Goal: Task Accomplishment & Management: Use online tool/utility

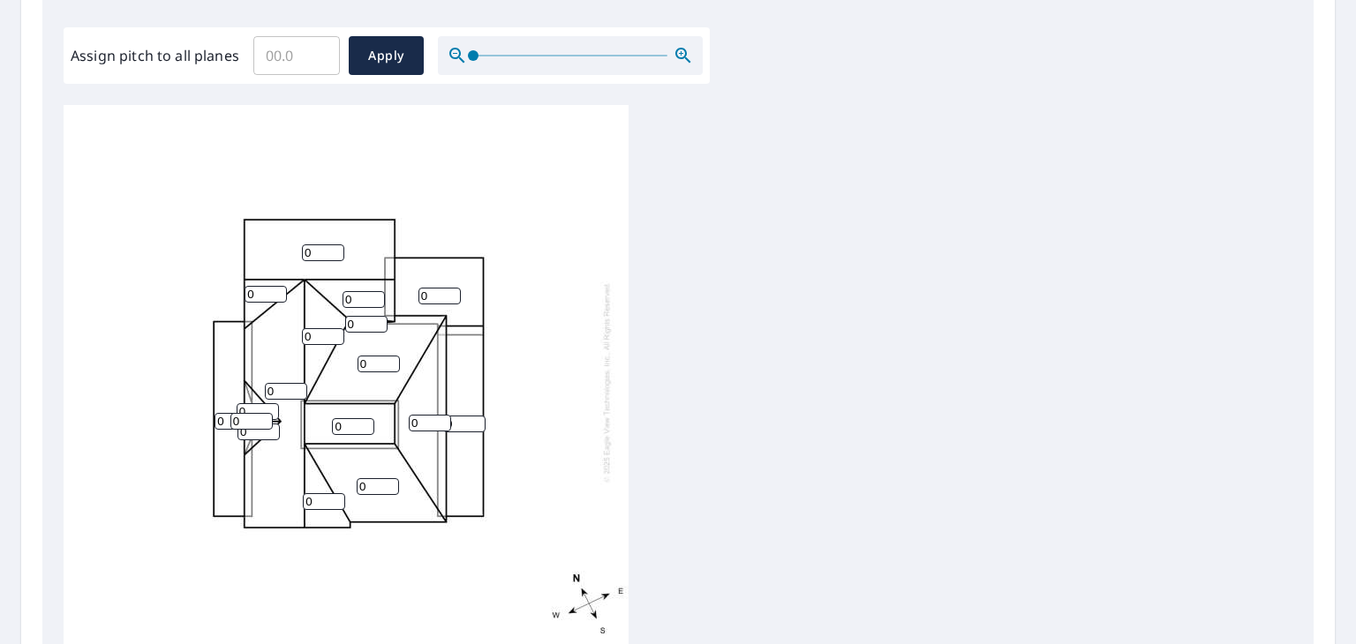
scroll to position [531, 0]
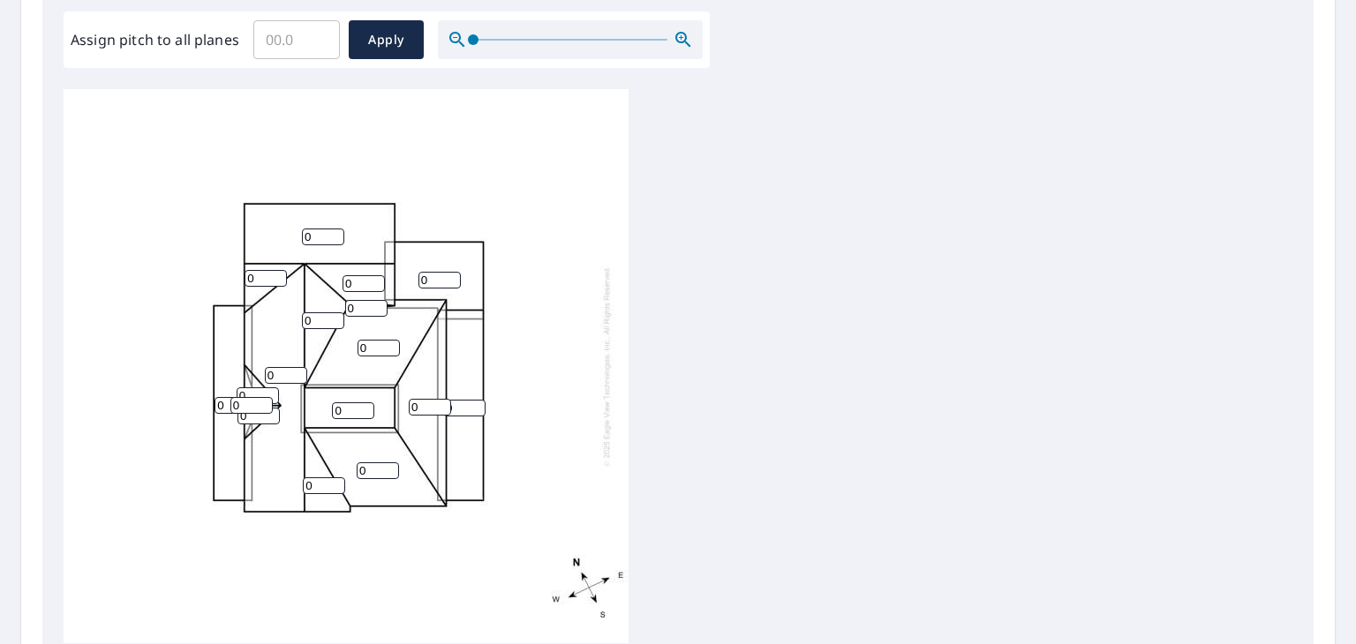
click at [223, 400] on input "0" at bounding box center [236, 405] width 42 height 17
type input "1"
click at [247, 403] on input "0" at bounding box center [251, 405] width 42 height 17
type input "5"
click at [257, 394] on input "0" at bounding box center [258, 396] width 42 height 17
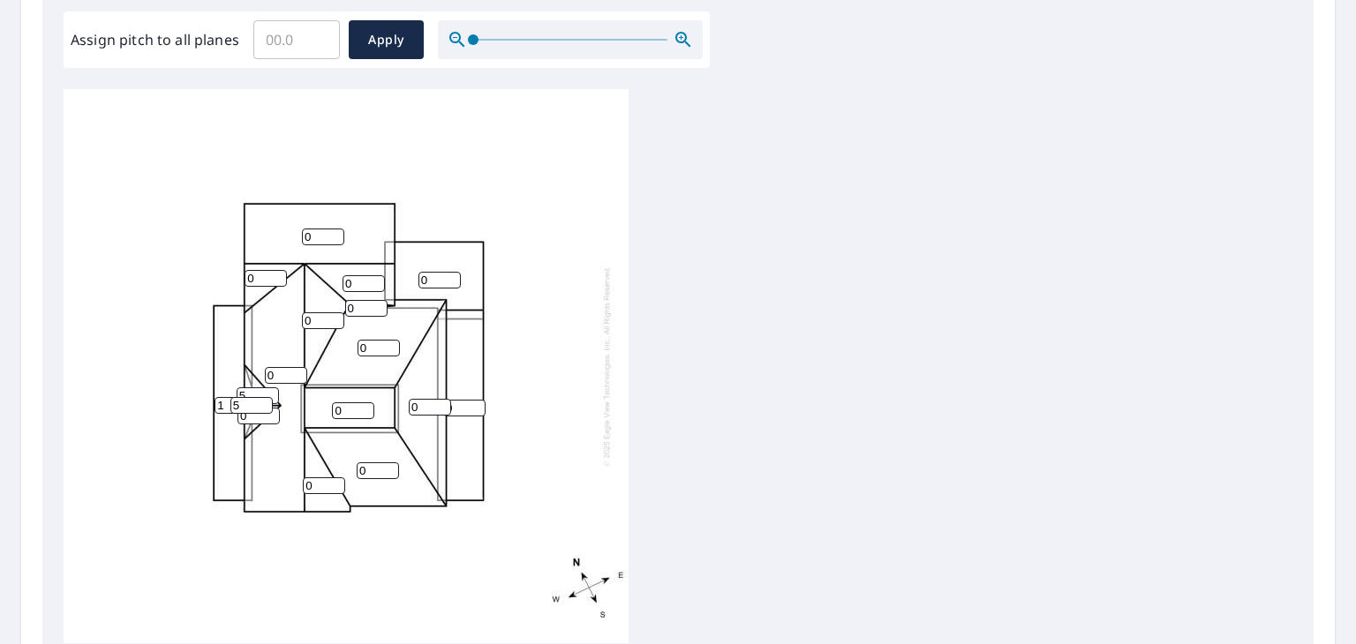
type input "5"
click at [281, 455] on div "0 0 0 0 1 0 0 0 0 0 0 0 0 5 0 5 0" at bounding box center [346, 366] width 565 height 554
click at [277, 449] on div "0 0 0 0 1 0 0 0 0 0 0 0 0 5 0 5 0" at bounding box center [346, 366] width 565 height 554
click at [282, 41] on input "Assign pitch to all planes" at bounding box center [296, 39] width 87 height 49
type input "5"
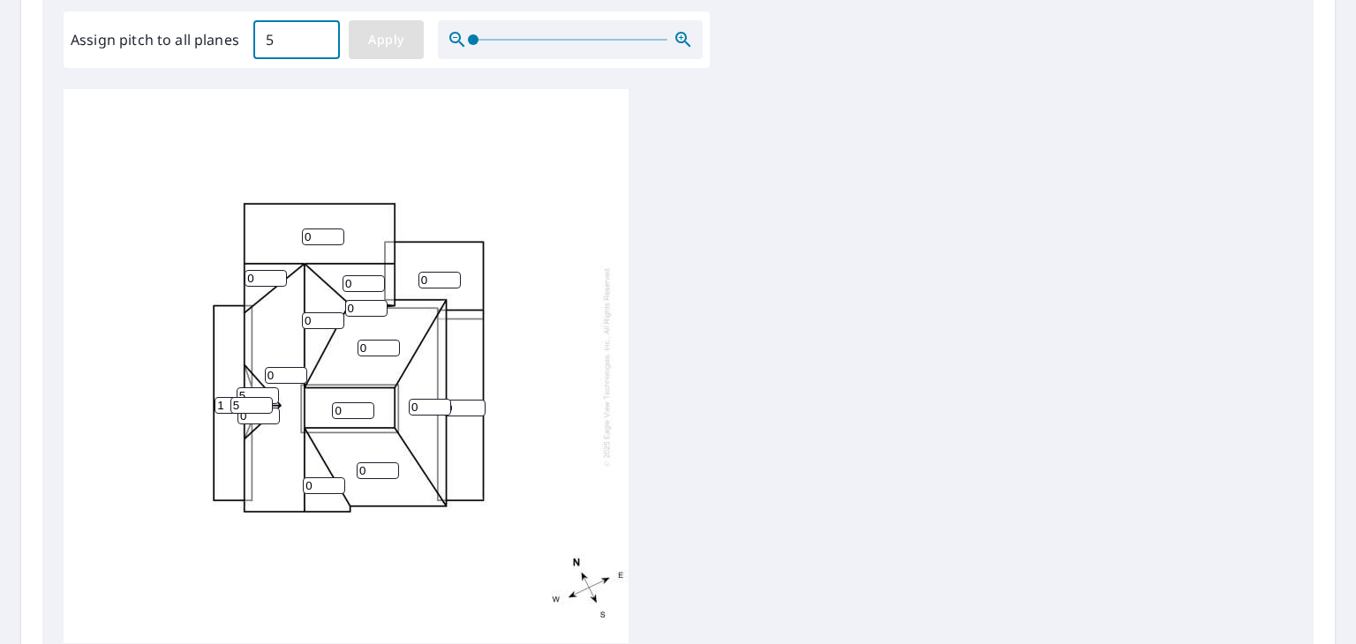
click at [379, 45] on span "Apply" at bounding box center [386, 40] width 47 height 22
type input "5"
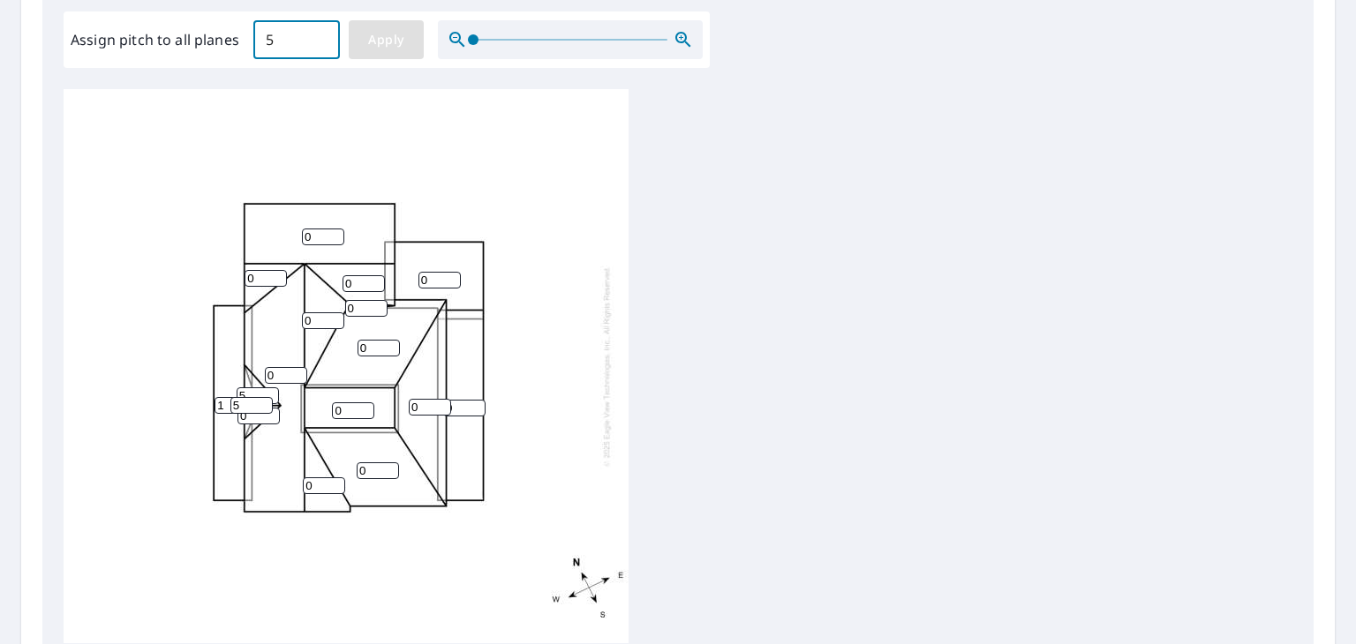
type input "5"
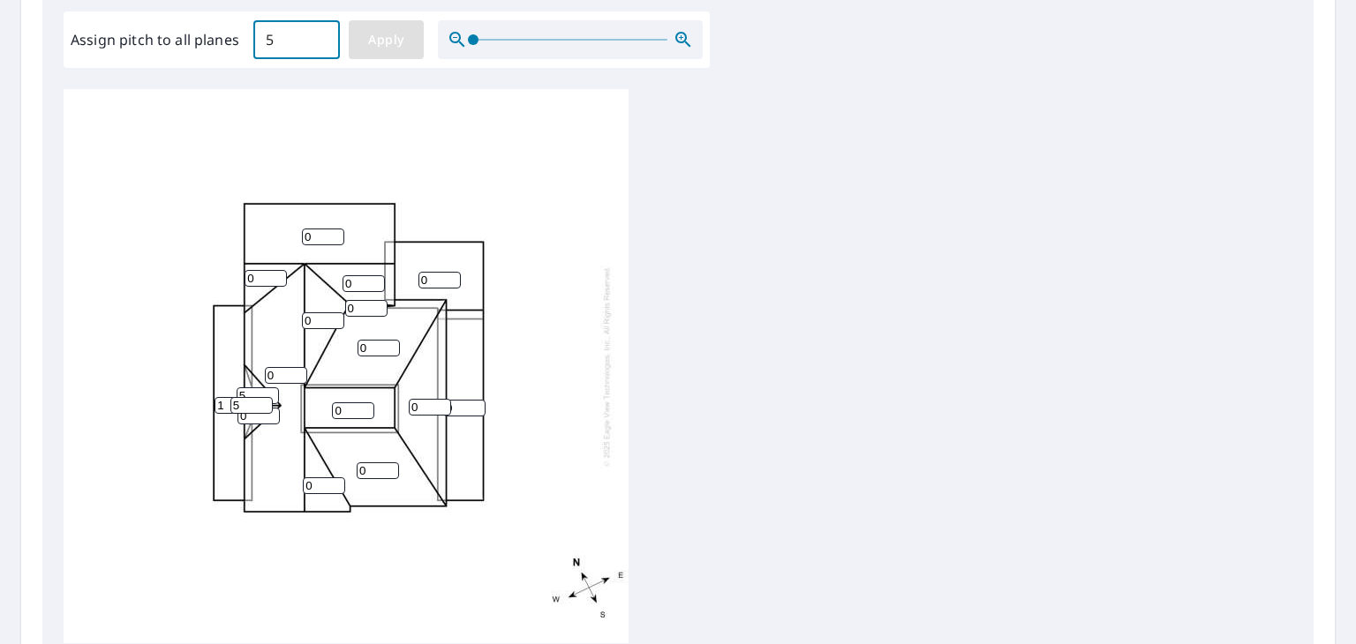
type input "5"
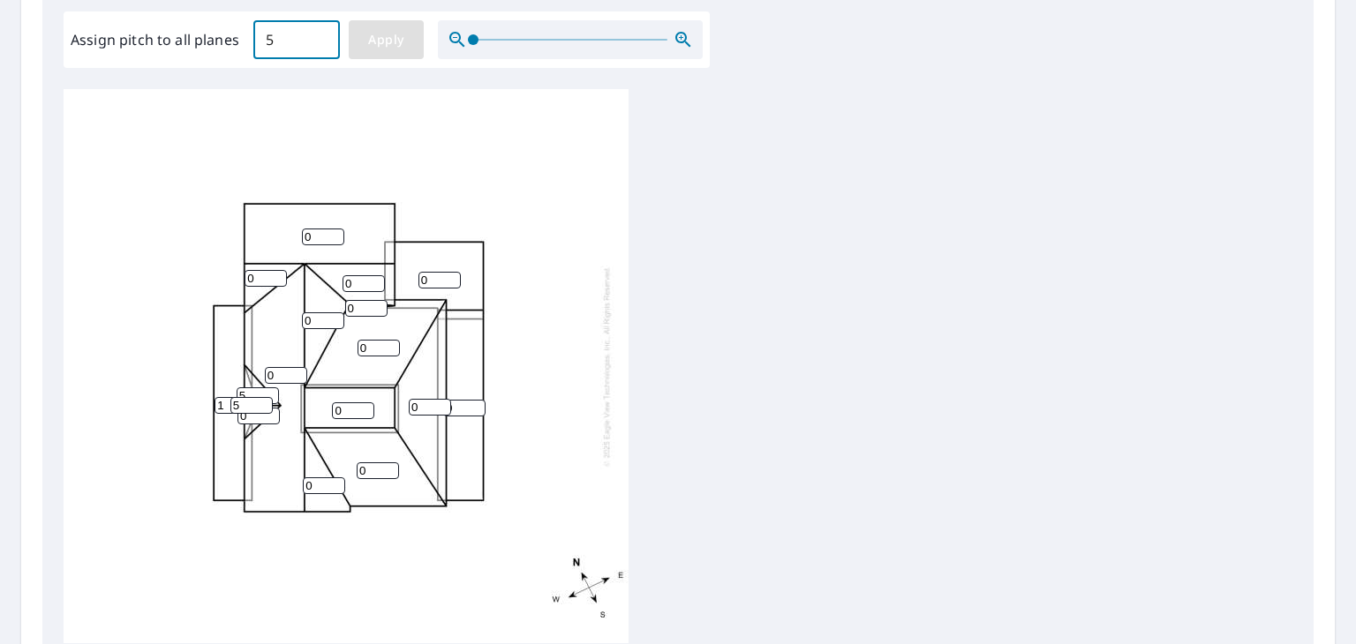
type input "5"
click at [424, 408] on input "5" at bounding box center [430, 407] width 42 height 17
type input "11"
click at [244, 426] on div "5 5 5 5 5 5 5 11 5 5 5 5 5 5 5 5 5" at bounding box center [346, 366] width 565 height 554
click at [352, 407] on input "5" at bounding box center [353, 411] width 42 height 17
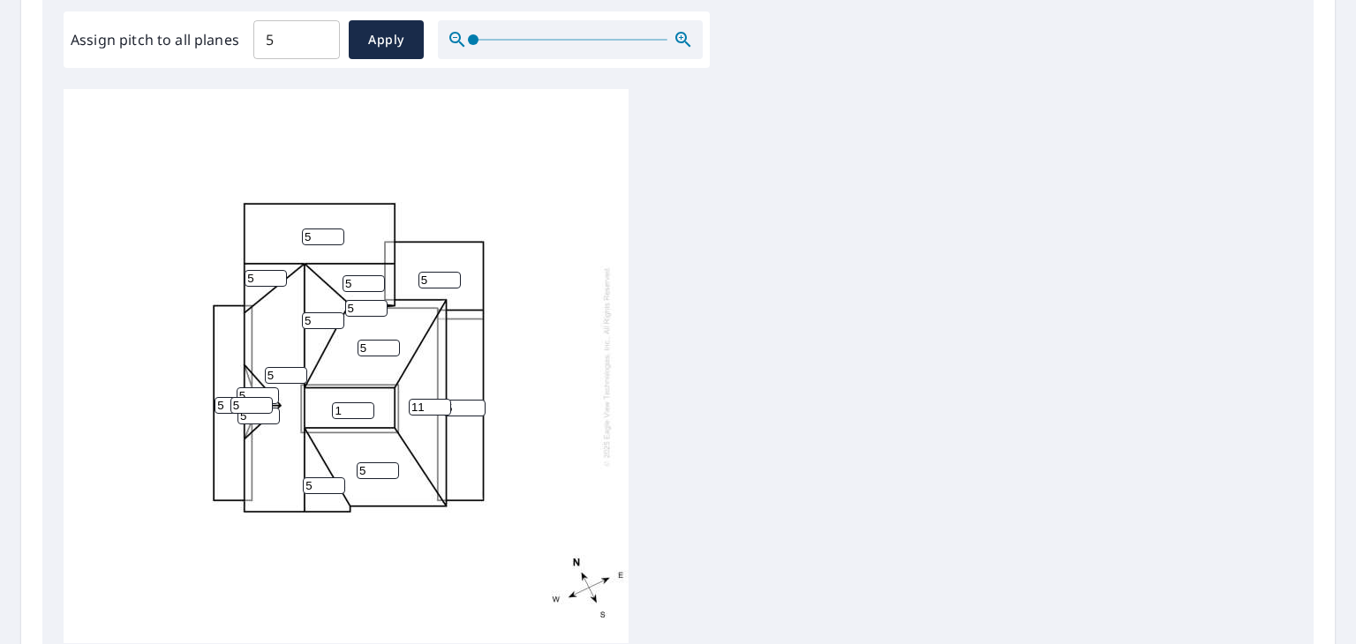
type input "1"
click at [232, 430] on div "5 5 5 5 5 5 5 11 1 5 5 5 5 5 5 5 5" at bounding box center [346, 366] width 565 height 554
click at [230, 427] on div "5 5 5 5 5 5 5 11 1 5 5 5 5 5 5 5 5" at bounding box center [346, 366] width 565 height 554
click at [230, 368] on div "5 5 5 5 5 5 5 11 1 5 5 5 5 5 5 5 5" at bounding box center [346, 366] width 565 height 554
click at [323, 361] on div "5 5 5 5 5 5 5 11 1 5 5 5 5 5 5 5 5" at bounding box center [346, 366] width 565 height 554
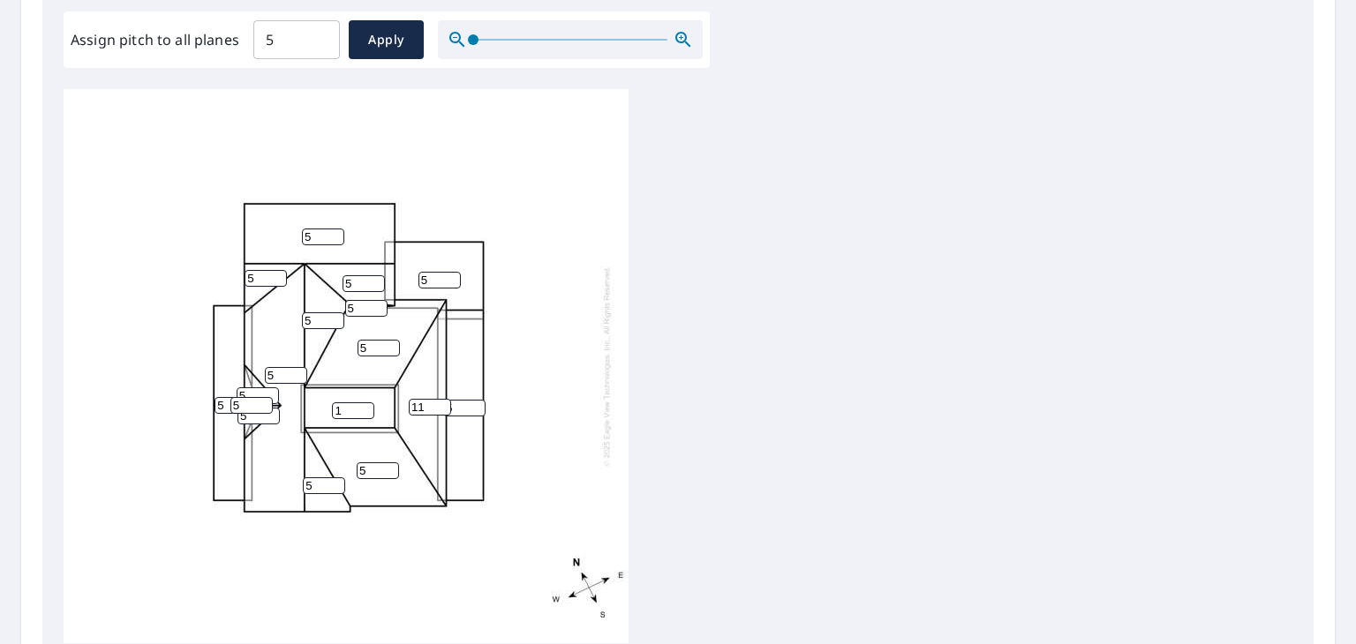
click at [372, 368] on div "5 5 5 5 5 5 5 11 1 5 5 5 5 5 5 5 5" at bounding box center [346, 366] width 565 height 554
click at [343, 444] on div "5 5 5 5 5 5 5 11 1 5 5 5 5 5 5 5 5" at bounding box center [346, 366] width 565 height 554
click at [407, 417] on div "5 5 5 5 5 5 5 11 1 5 5 5 5 5 5 5 5" at bounding box center [346, 366] width 565 height 554
click at [259, 373] on div "5 5 5 5 5 5 5 11 1 5 5 5 5 5 5 5 5" at bounding box center [346, 366] width 565 height 554
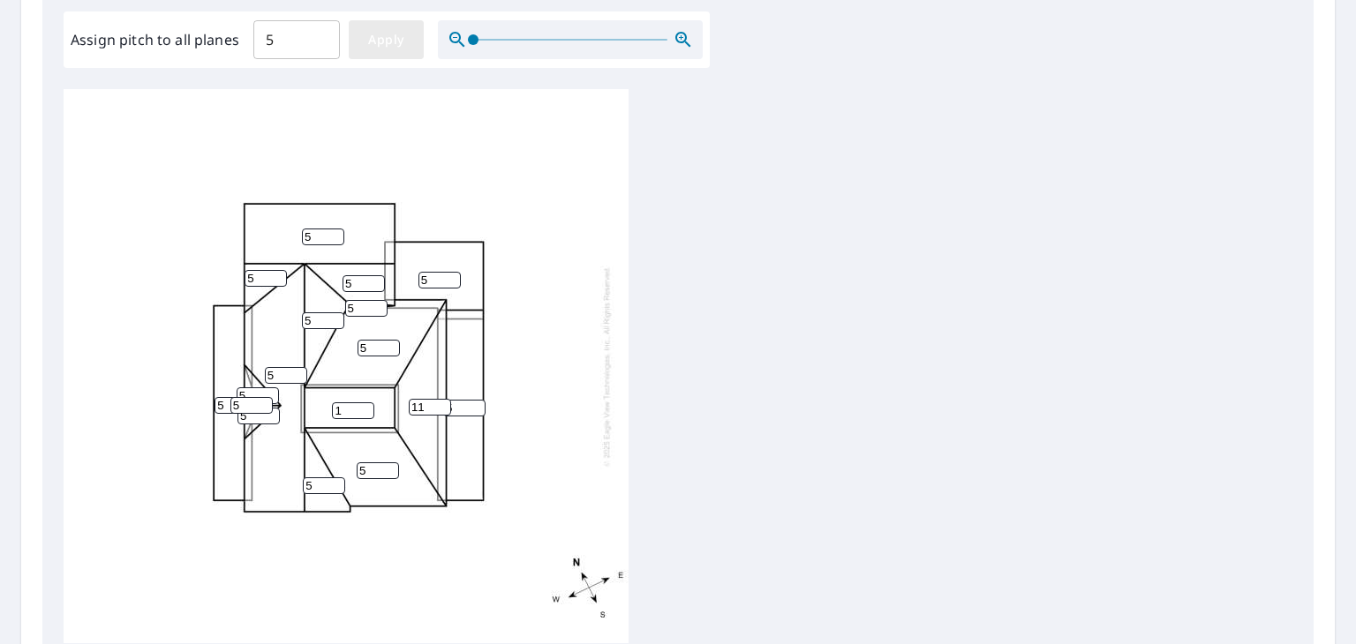
click at [383, 49] on span "Apply" at bounding box center [386, 40] width 47 height 22
type input "5"
click at [294, 43] on input "5" at bounding box center [296, 39] width 87 height 49
click at [310, 227] on div "5 5 5 5 5 5 5 5 5 5 5 5 5 5 5 5 5" at bounding box center [346, 366] width 565 height 554
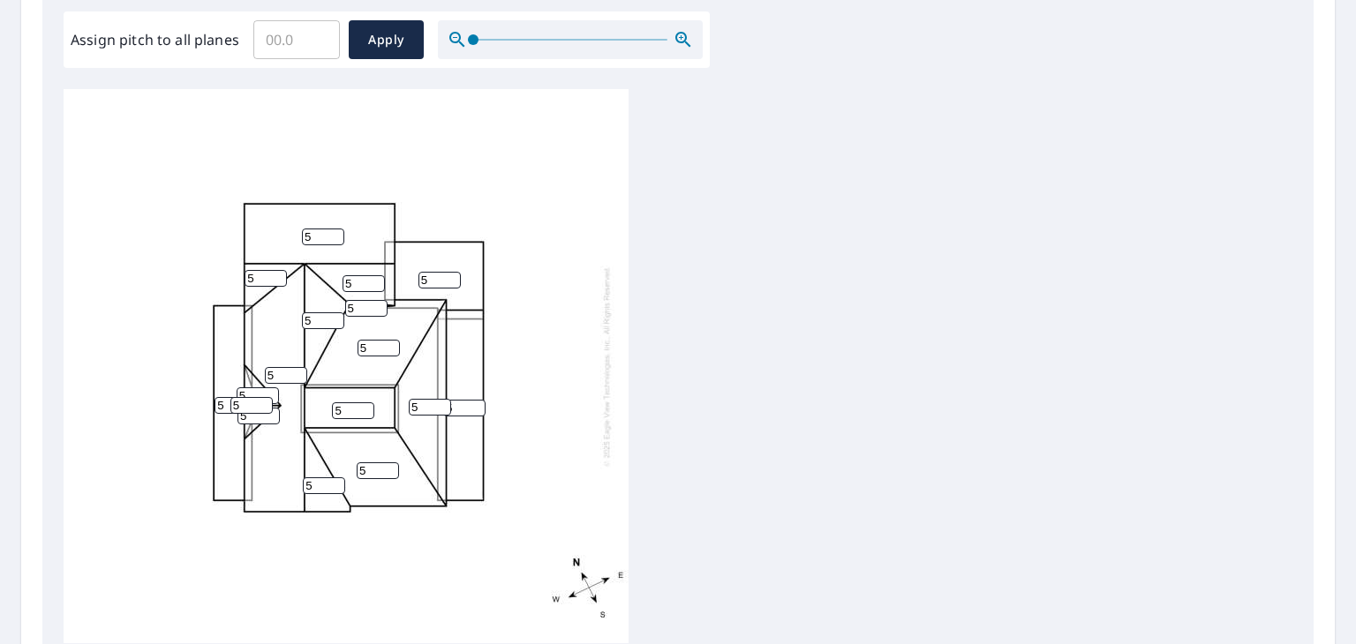
click at [227, 407] on input "5" at bounding box center [236, 405] width 42 height 17
type input "1"
click at [331, 435] on div "5 5 5 5 1 5 5 5 5 5 5 5 5 5 5 5 5" at bounding box center [346, 366] width 565 height 554
click at [433, 406] on input "5" at bounding box center [430, 407] width 42 height 17
type input "11"
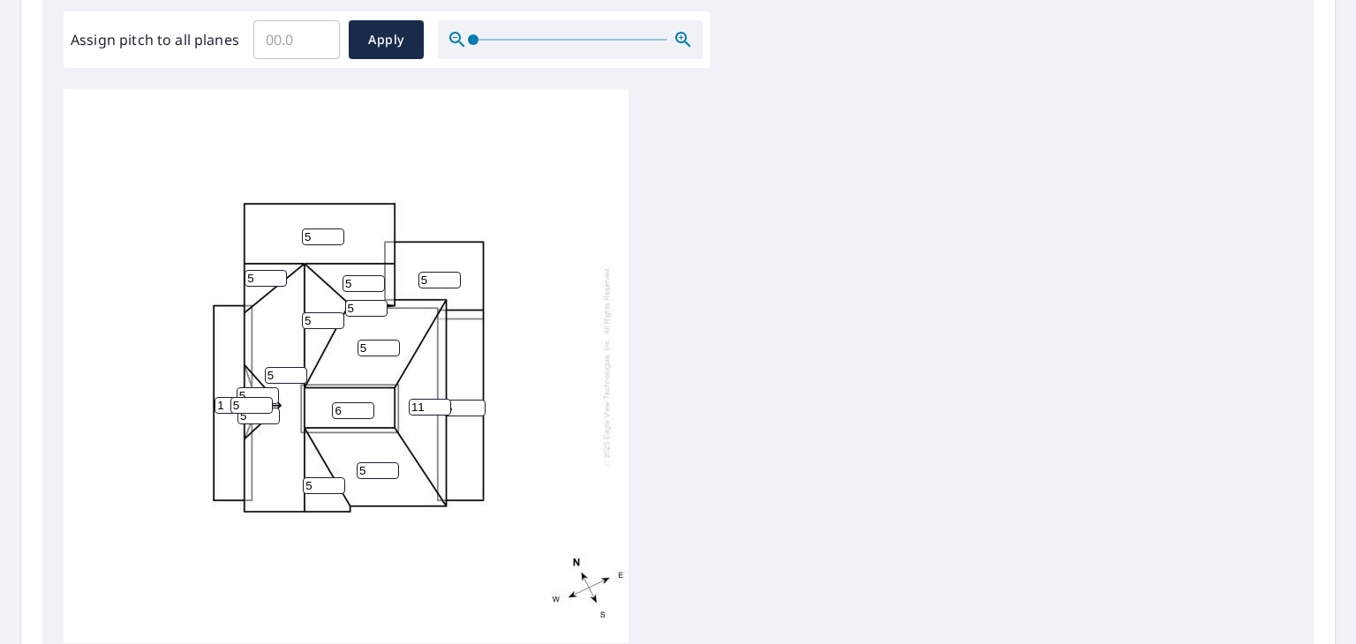
type input "6"
click at [360, 410] on input "6" at bounding box center [353, 411] width 42 height 17
type input "1"
click at [350, 454] on div "5 5 5 5 1 5 5 11 1 5 5 5 5 5 5 5 5" at bounding box center [346, 366] width 565 height 554
click at [380, 46] on span "Apply" at bounding box center [386, 40] width 47 height 22
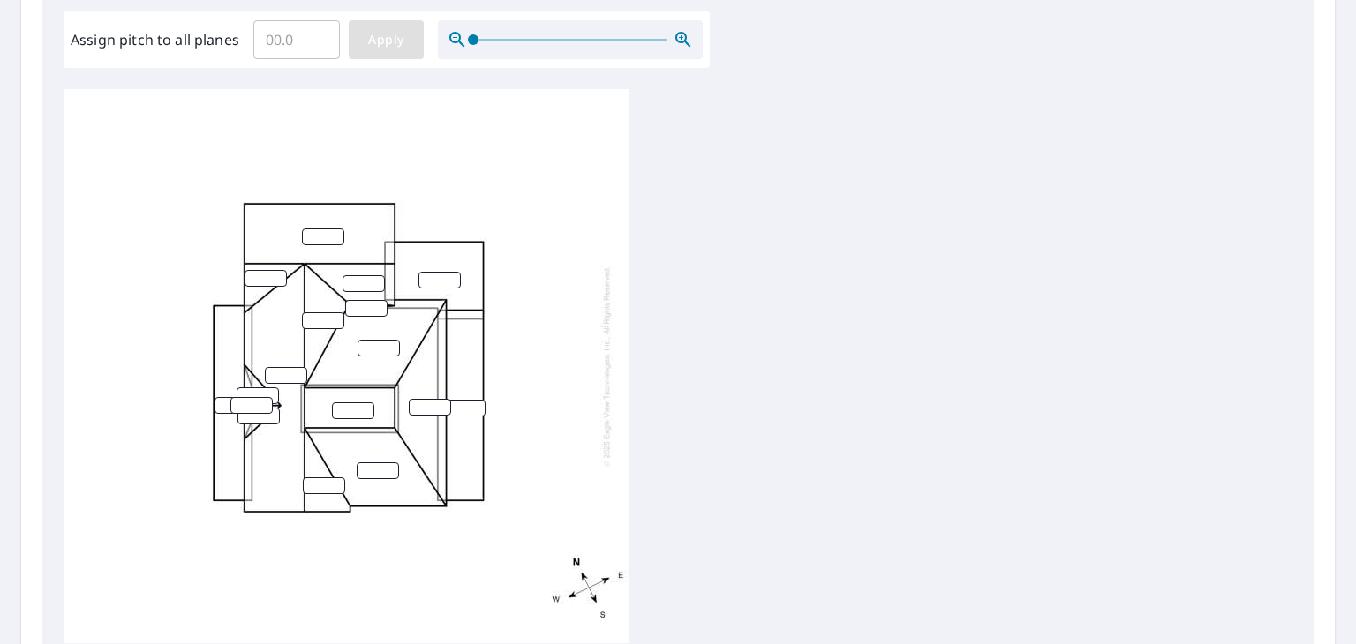
click at [380, 46] on span "Apply" at bounding box center [386, 40] width 47 height 22
click at [319, 237] on input "number" at bounding box center [323, 237] width 42 height 17
type input "5"
type input "0"
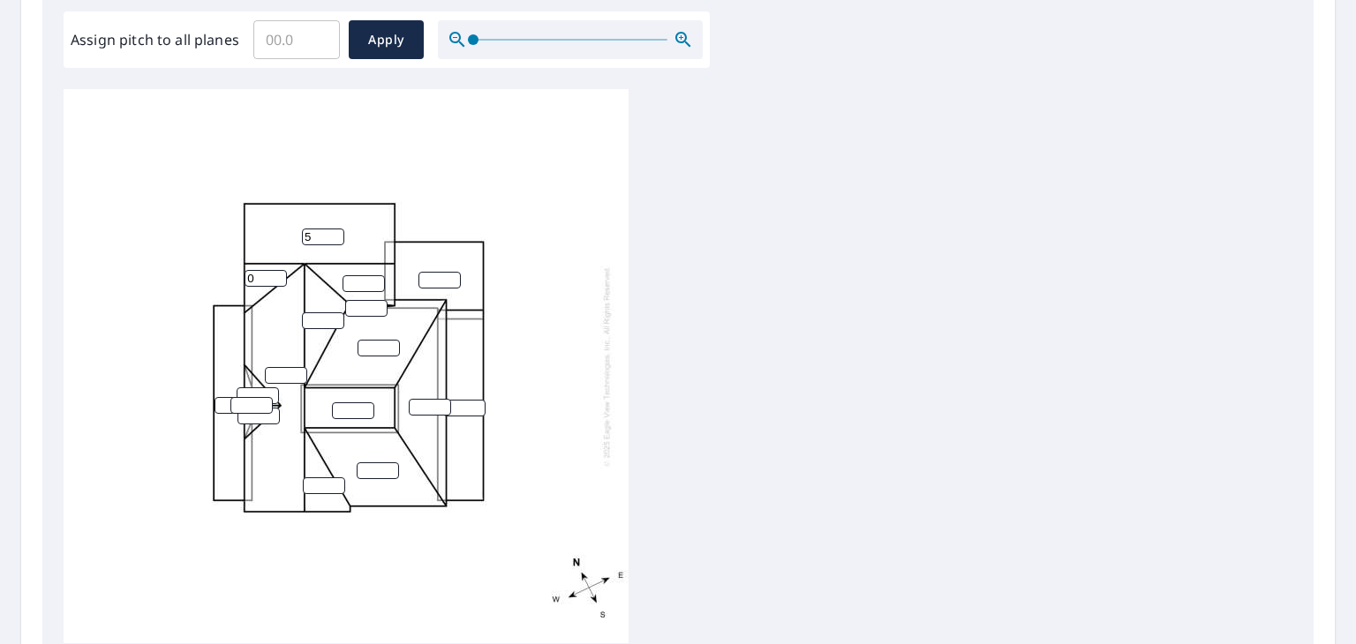
click at [271, 283] on input "0" at bounding box center [266, 278] width 42 height 17
type input "5"
click at [365, 282] on input "number" at bounding box center [364, 283] width 42 height 17
type input "5"
click at [321, 321] on input "number" at bounding box center [323, 321] width 42 height 17
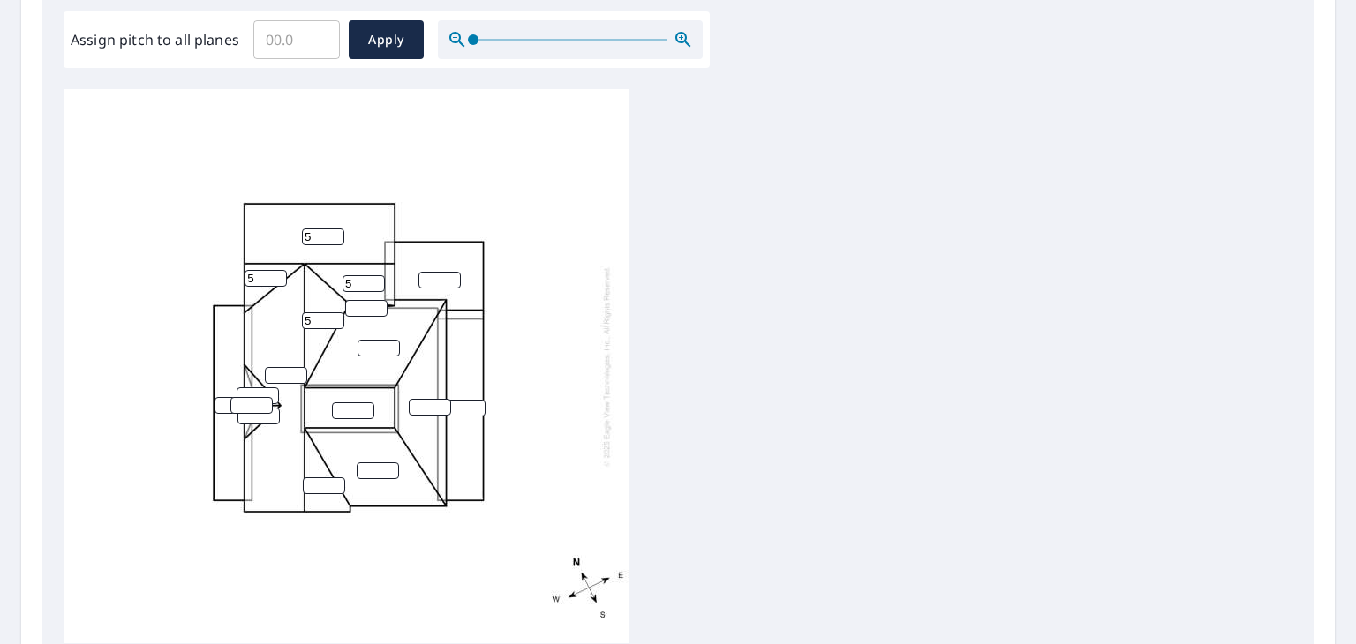
type input "5"
click at [283, 375] on input "number" at bounding box center [286, 375] width 42 height 17
type input "5"
click at [247, 410] on input "number" at bounding box center [251, 405] width 42 height 17
type input "5"
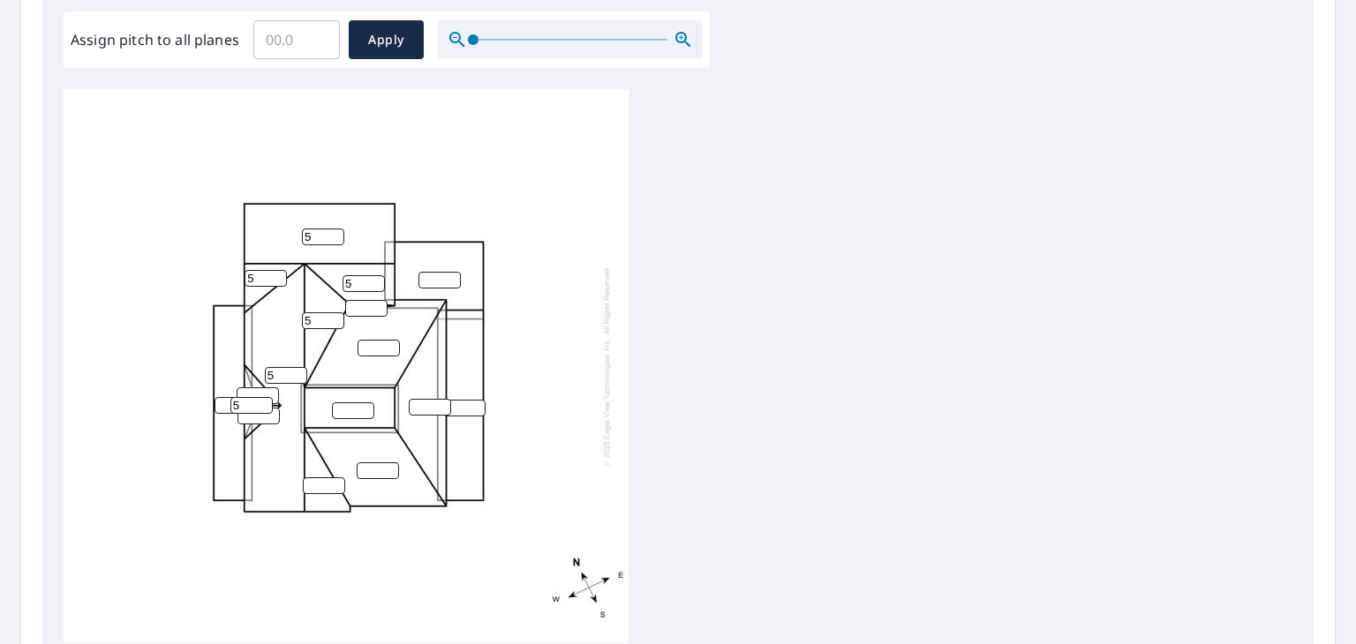
click at [226, 406] on input "number" at bounding box center [236, 405] width 42 height 17
type input "1"
click at [283, 463] on div "5 5 1 5 5 5 5" at bounding box center [346, 366] width 565 height 554
click at [320, 485] on input "number" at bounding box center [324, 486] width 42 height 17
type input "7"
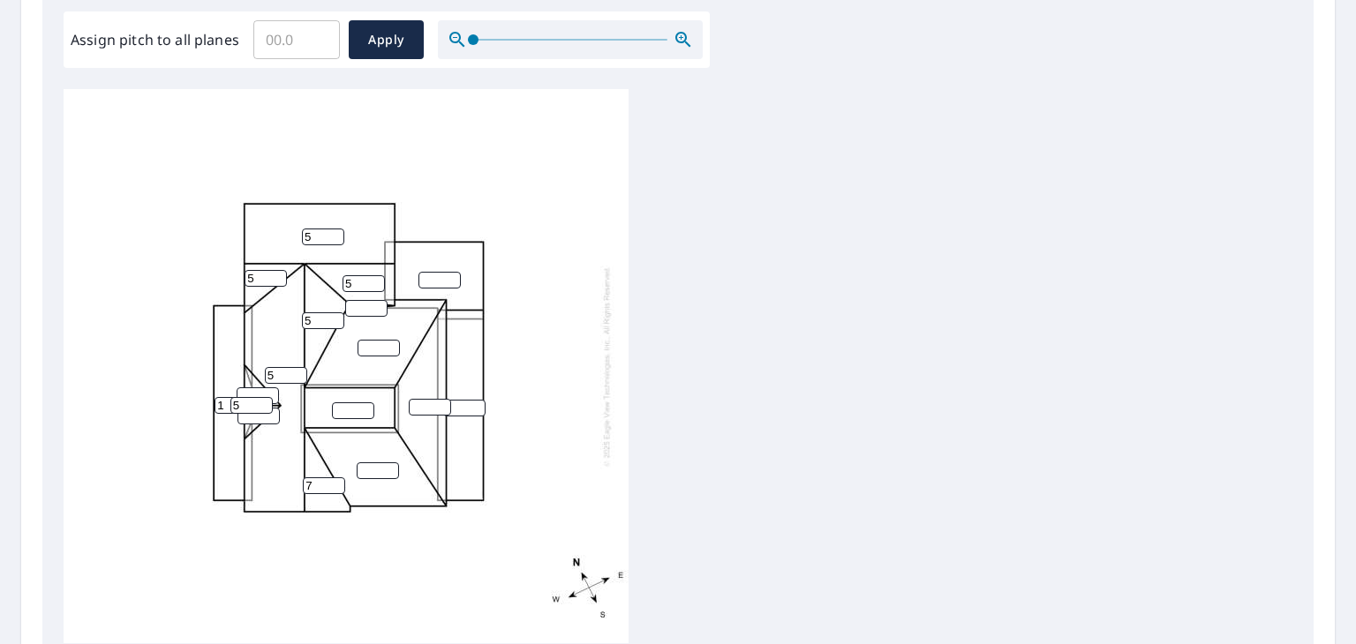
click at [380, 463] on input "number" at bounding box center [378, 471] width 42 height 17
type input "7"
click at [349, 415] on input "number" at bounding box center [353, 411] width 42 height 17
type input "1"
click at [374, 348] on input "number" at bounding box center [379, 348] width 42 height 17
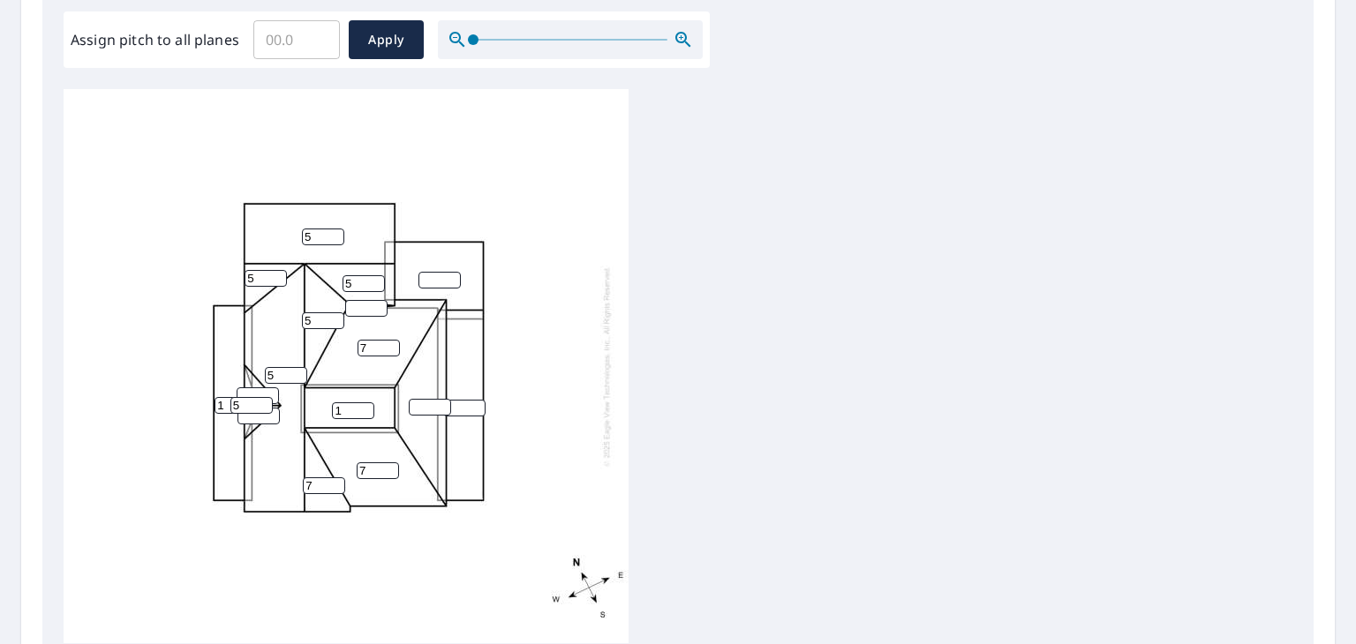
type input "7"
click at [430, 407] on input "number" at bounding box center [430, 407] width 42 height 17
type input "11"
click at [425, 278] on input "number" at bounding box center [439, 280] width 42 height 17
type input "1"
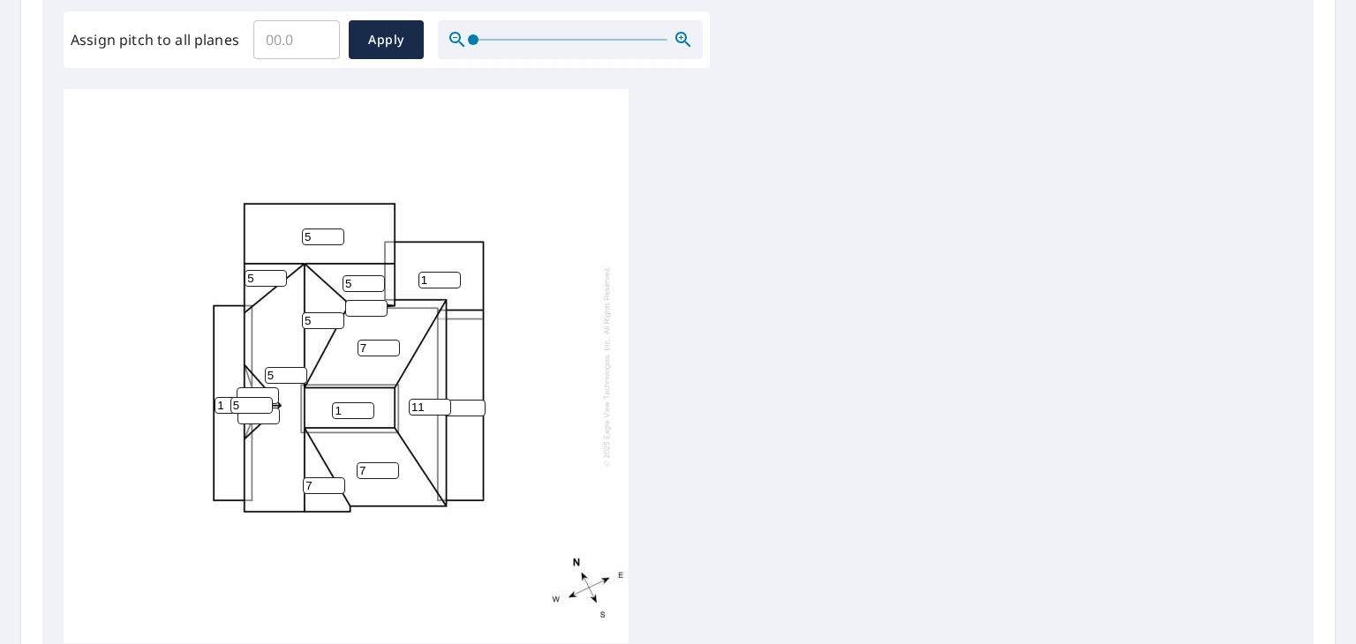
click at [462, 354] on div "5 5 7 1 7 1 11 1 5 5 7 5 5" at bounding box center [346, 366] width 565 height 554
click at [559, 379] on div "5 5 7 1 7 1 11 1 5 5 7 5 5" at bounding box center [346, 366] width 565 height 554
click at [424, 573] on div "5 5 7 1 7 1 11 1 5 5 7 5 5" at bounding box center [346, 366] width 565 height 554
click at [374, 155] on div "5 5 7 1 7 1 11 1 5 5 7 5 5" at bounding box center [346, 366] width 565 height 554
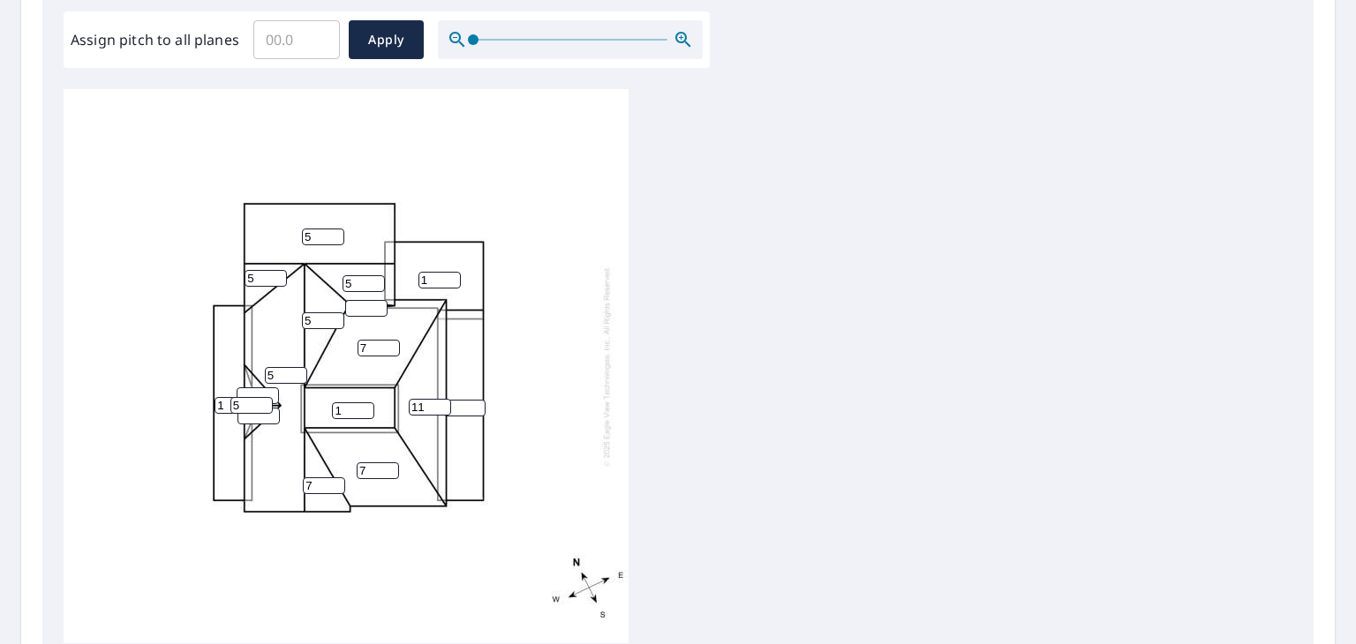
scroll to position [18, 0]
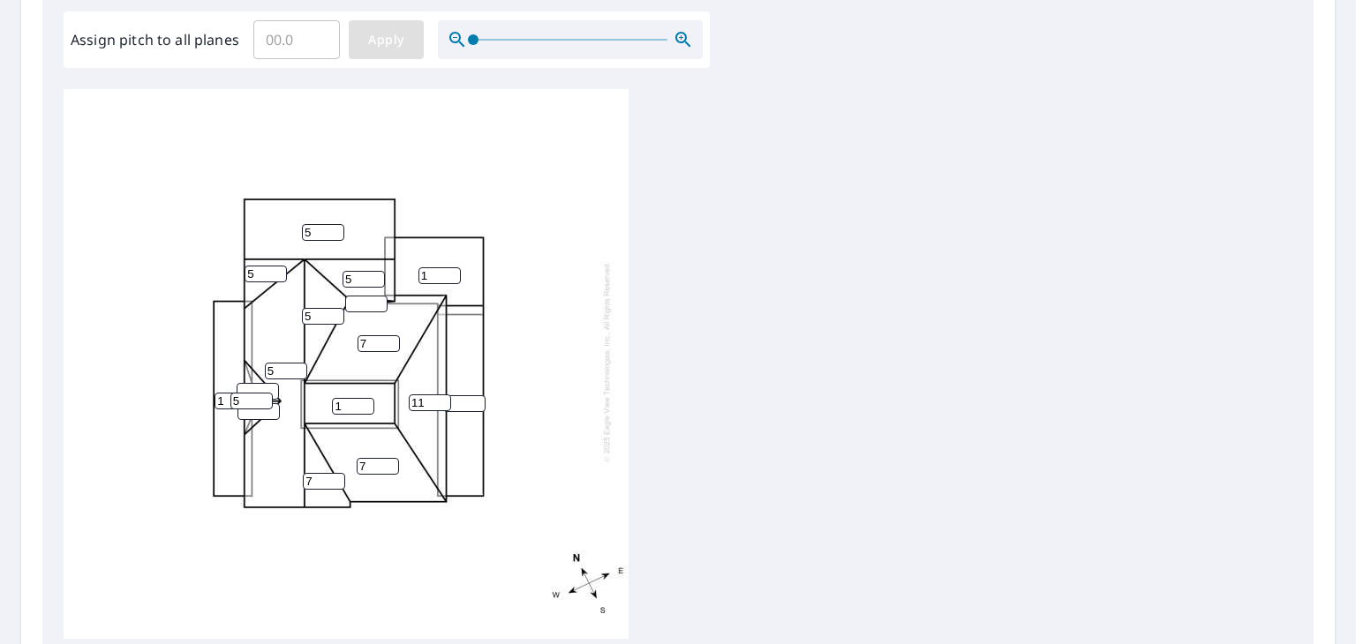
click at [384, 44] on span "Apply" at bounding box center [386, 40] width 47 height 22
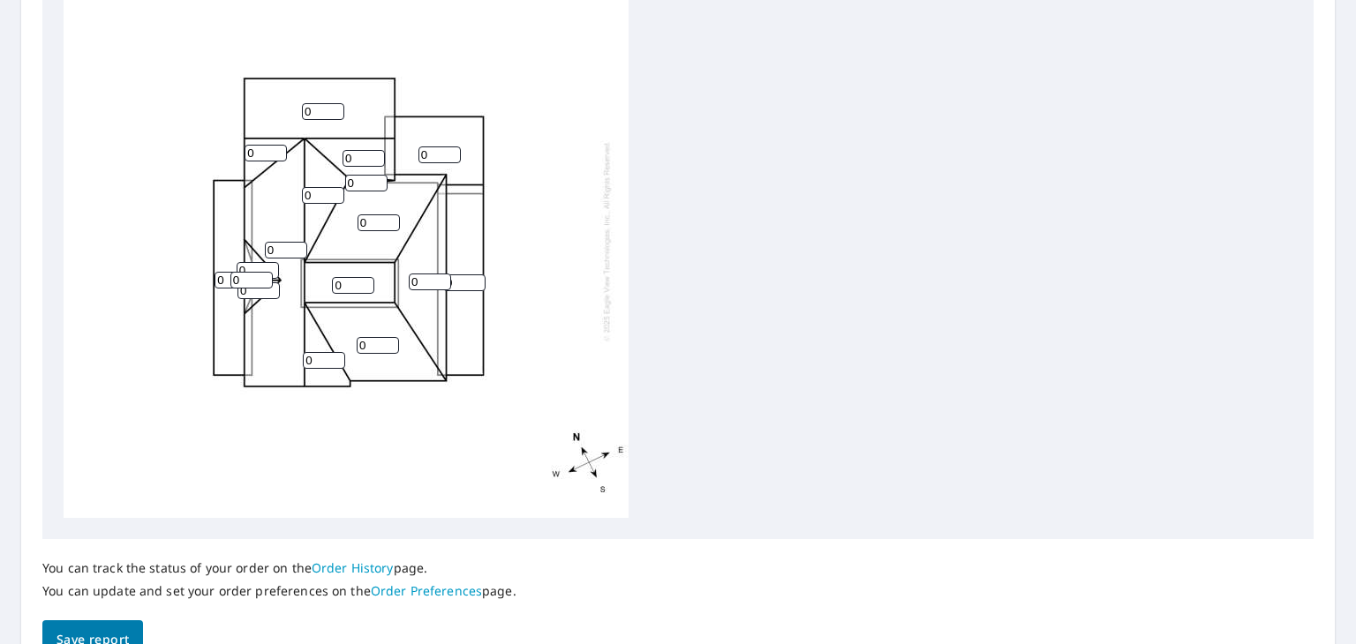
scroll to position [655, 0]
click at [317, 117] on input "0" at bounding box center [323, 113] width 42 height 17
type input "4"
type input "5"
click at [267, 149] on input "0" at bounding box center [266, 155] width 42 height 17
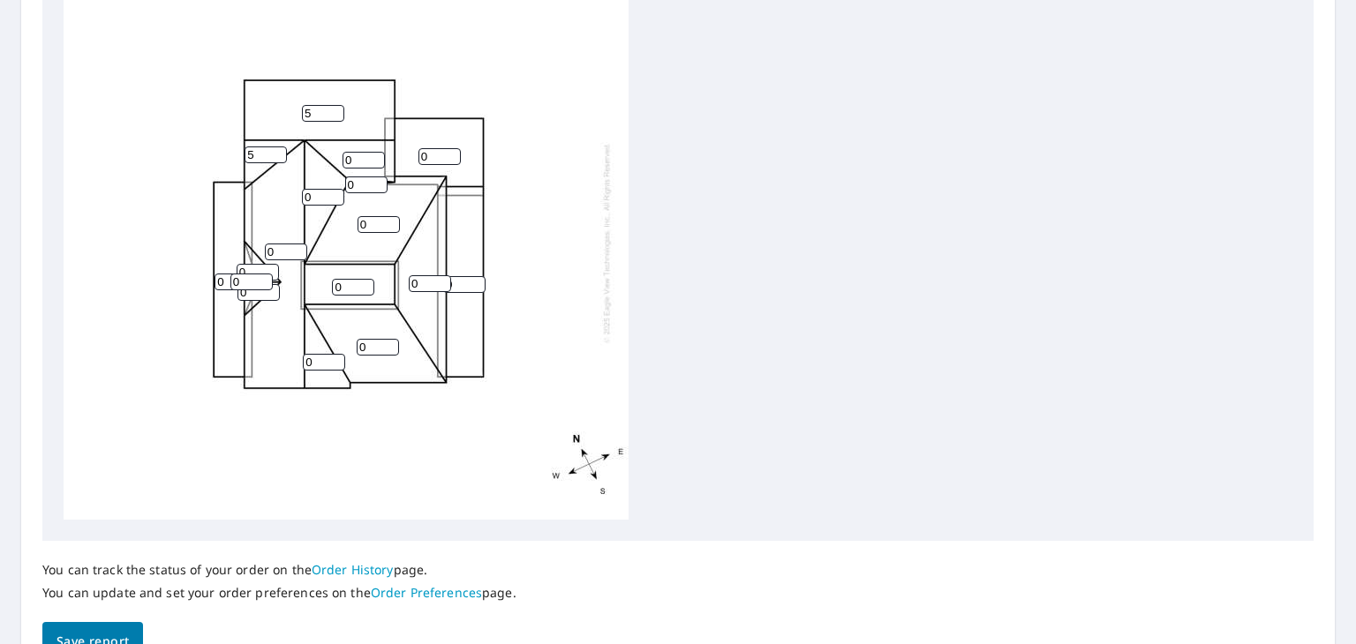
type input "5"
click at [361, 159] on input "0" at bounding box center [364, 160] width 42 height 17
type input "5"
click at [367, 188] on input "0" at bounding box center [366, 185] width 42 height 17
type input "7"
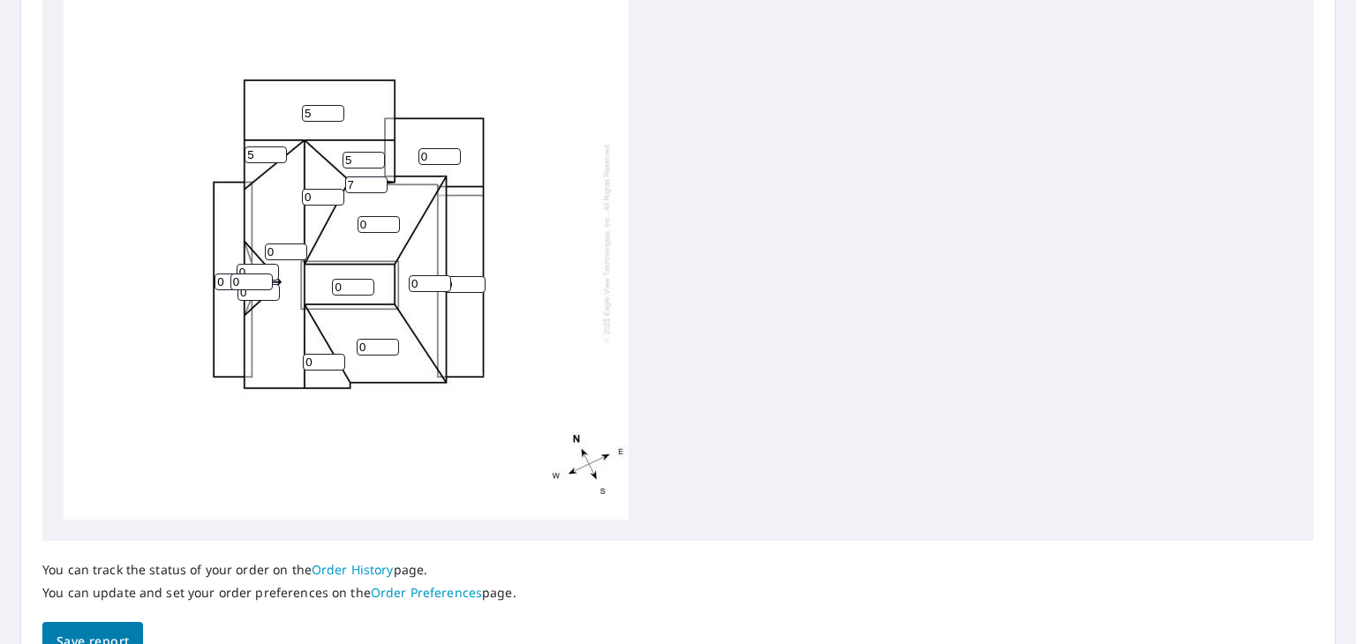
click at [327, 192] on input "0" at bounding box center [323, 197] width 42 height 17
type input "5"
click at [277, 253] on input "0" at bounding box center [286, 252] width 42 height 17
type input "5"
click at [255, 272] on input "0" at bounding box center [258, 272] width 42 height 17
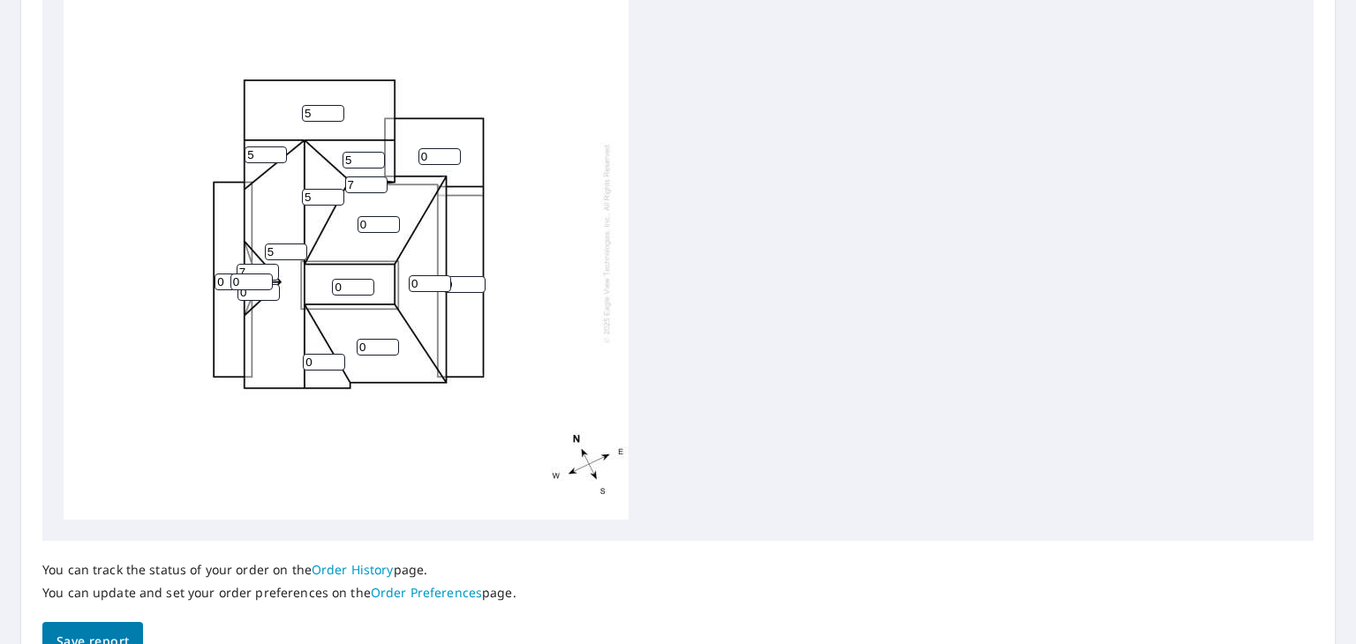
type input "7"
click at [278, 345] on div "5 5 0 0 0 0 0 0 0 5 5 0 5 7 0 0 7" at bounding box center [346, 243] width 565 height 554
click at [257, 322] on div "5 5 0 0 0 0 0 0 0 5 5 0 5 7 0 0 7" at bounding box center [346, 243] width 565 height 554
click at [238, 328] on div "5 5 0 0 0 0 0 0 0 5 5 0 5 7 0 0 7" at bounding box center [346, 243] width 565 height 554
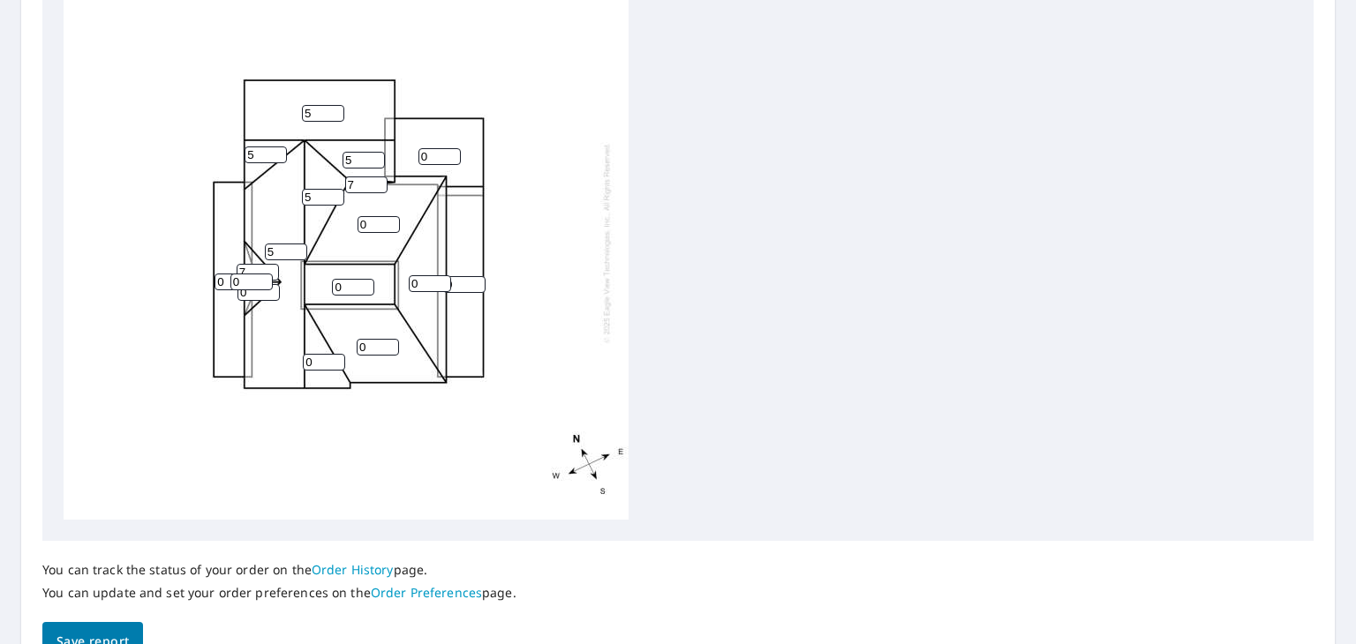
click at [272, 338] on div "5 5 0 0 0 0 0 0 0 5 5 0 5 7 0 0 7" at bounding box center [346, 243] width 565 height 554
click at [350, 336] on div "5 5 0 0 0 0 0 0 0 5 5 0 5 7 0 0 7" at bounding box center [346, 243] width 565 height 554
click at [268, 343] on div "5 5 0 0 0 0 0 0 0 5 5 0 5 7 0 0 7" at bounding box center [346, 243] width 565 height 554
click at [247, 282] on input "0" at bounding box center [251, 282] width 42 height 17
type input "7"
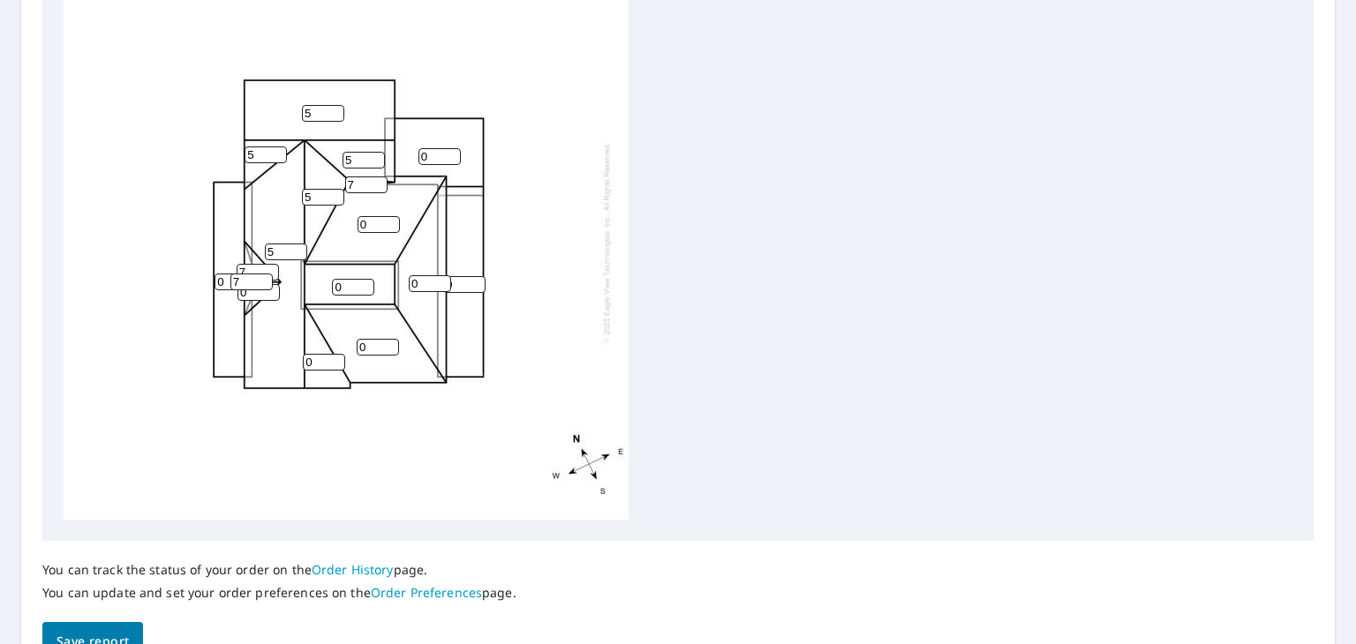
click at [289, 332] on div "5 5 0 0 0 0 0 0 0 5 5 0 5 7 0 7 7" at bounding box center [346, 243] width 565 height 554
click at [251, 297] on input "0" at bounding box center [258, 292] width 42 height 17
type input "7"
click at [231, 320] on div "5 5 0 0 0 0 0 0 0 5 5 0 5 7 7 7 7" at bounding box center [346, 243] width 565 height 554
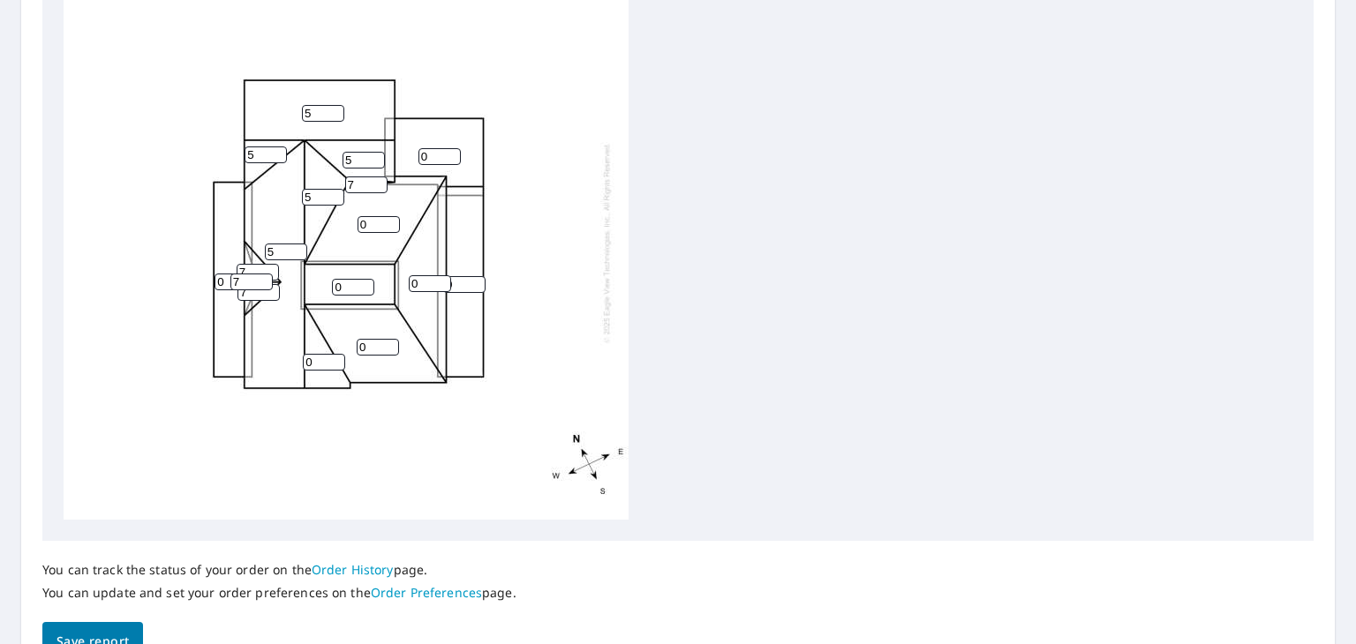
click at [376, 223] on input "0" at bounding box center [379, 224] width 42 height 17
click at [376, 223] on input "number" at bounding box center [379, 224] width 42 height 17
type input "7"
click at [356, 283] on input "0" at bounding box center [353, 287] width 42 height 17
type input "1"
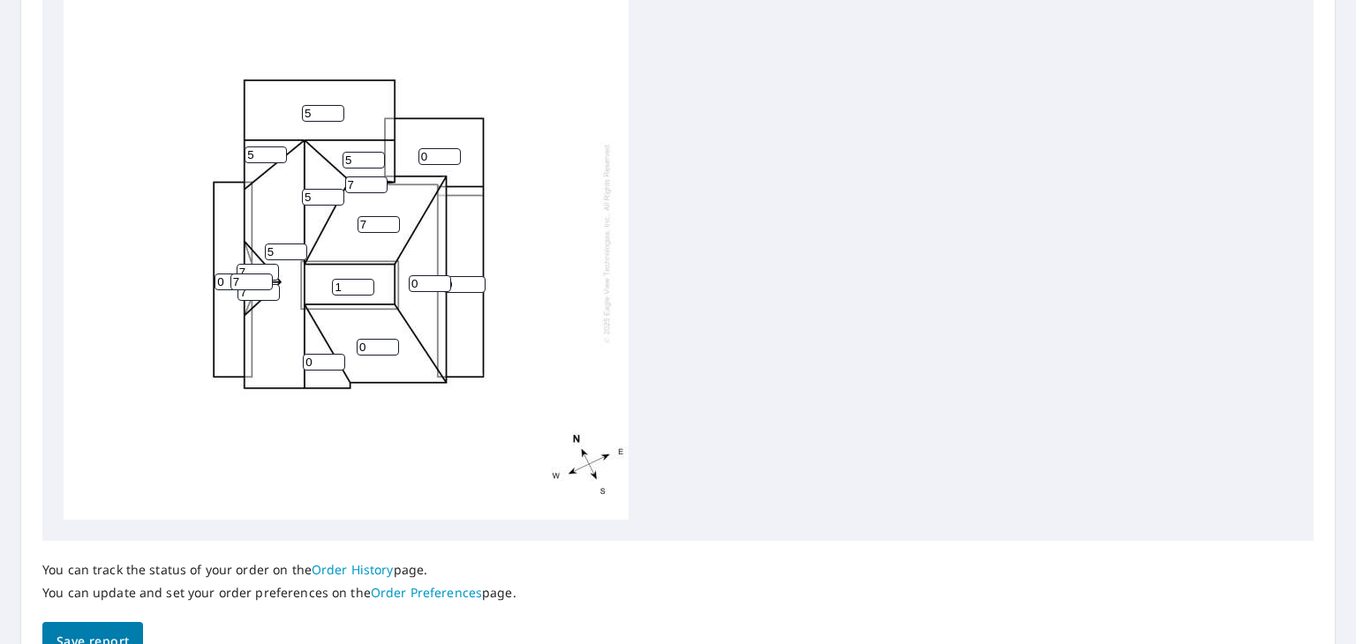
click at [316, 361] on input "0" at bounding box center [324, 362] width 42 height 17
type input "7"
click at [368, 343] on input "0" at bounding box center [378, 347] width 42 height 17
type input "7"
click at [424, 289] on input "0" at bounding box center [430, 283] width 42 height 17
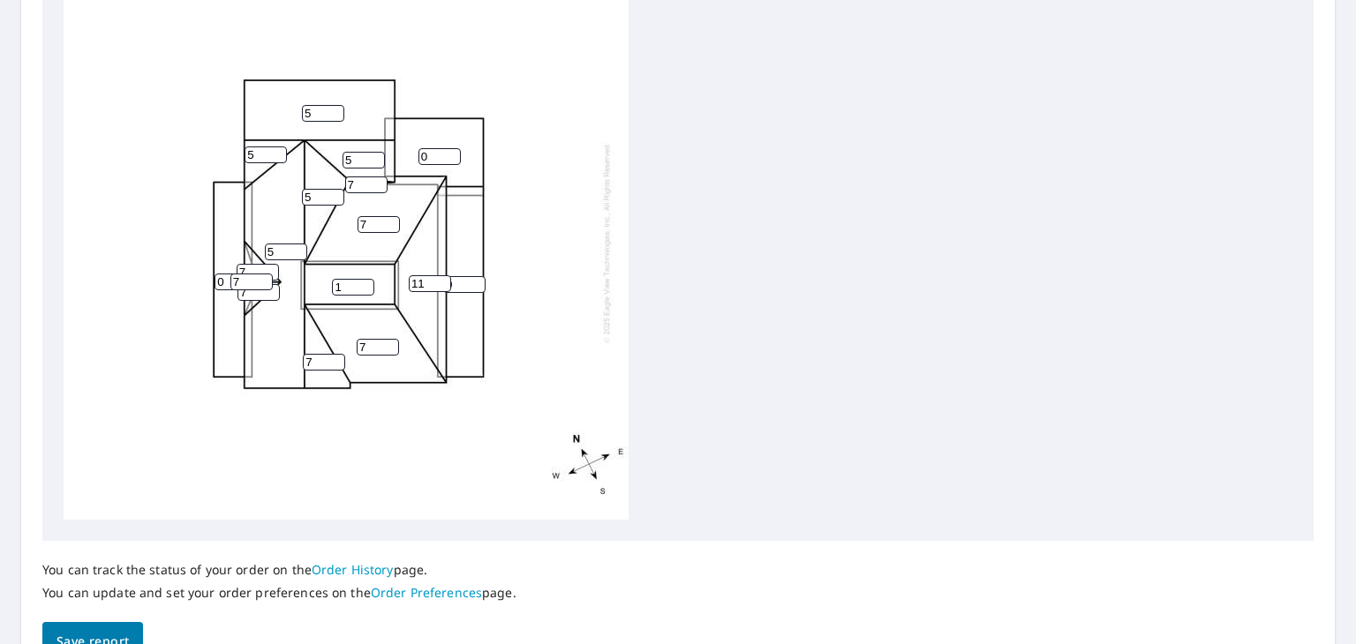
type input "11"
click at [224, 275] on input "0" at bounding box center [236, 282] width 42 height 17
type input "1"
click at [318, 419] on div "5 5 0 7 1 7 0 11 1 5 5 7 5 7 7 7 7" at bounding box center [346, 243] width 565 height 554
click at [72, 628] on button "Save report" at bounding box center [92, 642] width 101 height 40
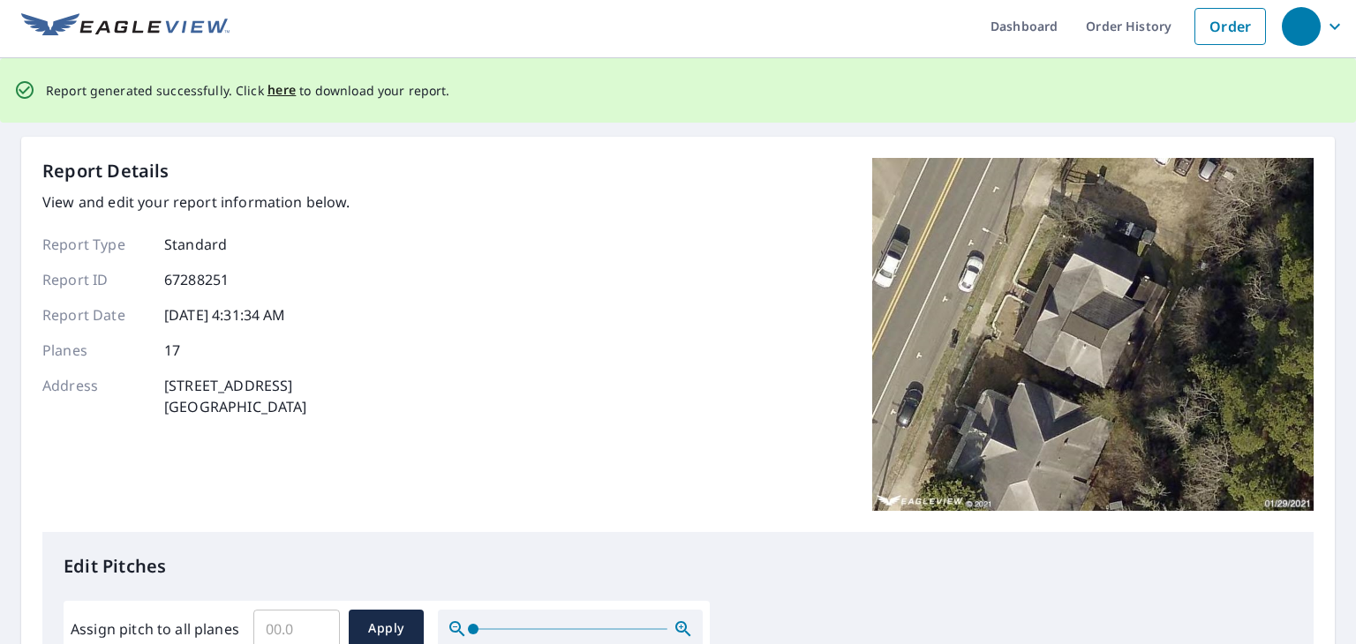
scroll to position [0, 0]
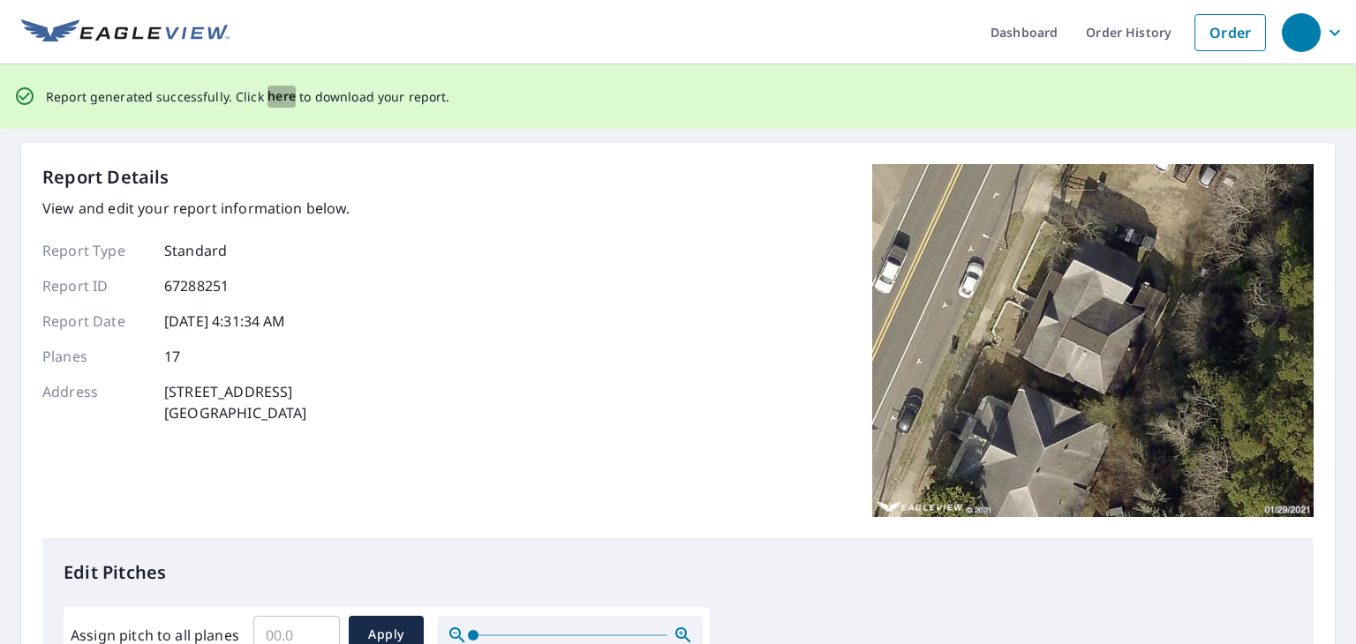
click at [275, 96] on span "here" at bounding box center [281, 97] width 29 height 22
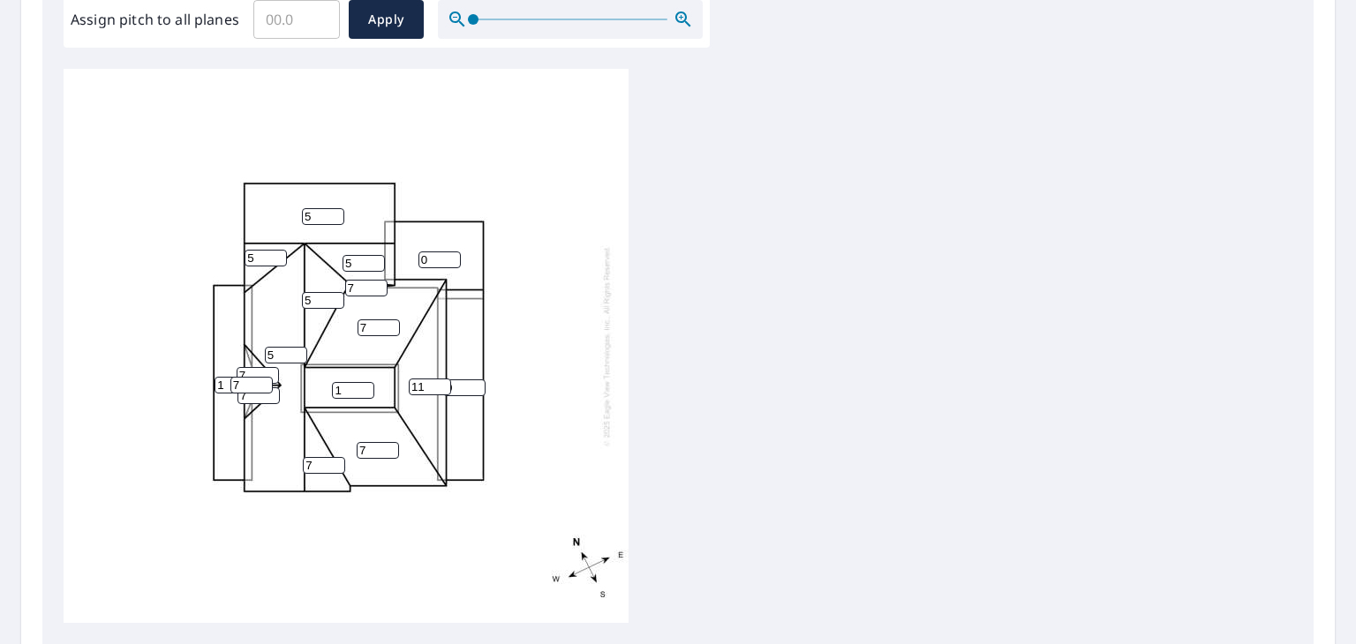
scroll to position [18, 0]
drag, startPoint x: 1264, startPoint y: 273, endPoint x: 1229, endPoint y: 52, distance: 223.5
click at [1229, 52] on div "Edit Pitches Assign pitch to all planes ​ Apply 5 5 0 7 1 7 0 11 1 5 5 7 5 7 7 …" at bounding box center [677, 283] width 1271 height 722
click at [777, 448] on div "5 5 0 7 1 7 0 11 1 5 5 7 5 7 7 7 7" at bounding box center [678, 346] width 1229 height 554
click at [308, 41] on input "Assign pitch to all planes" at bounding box center [296, 19] width 87 height 49
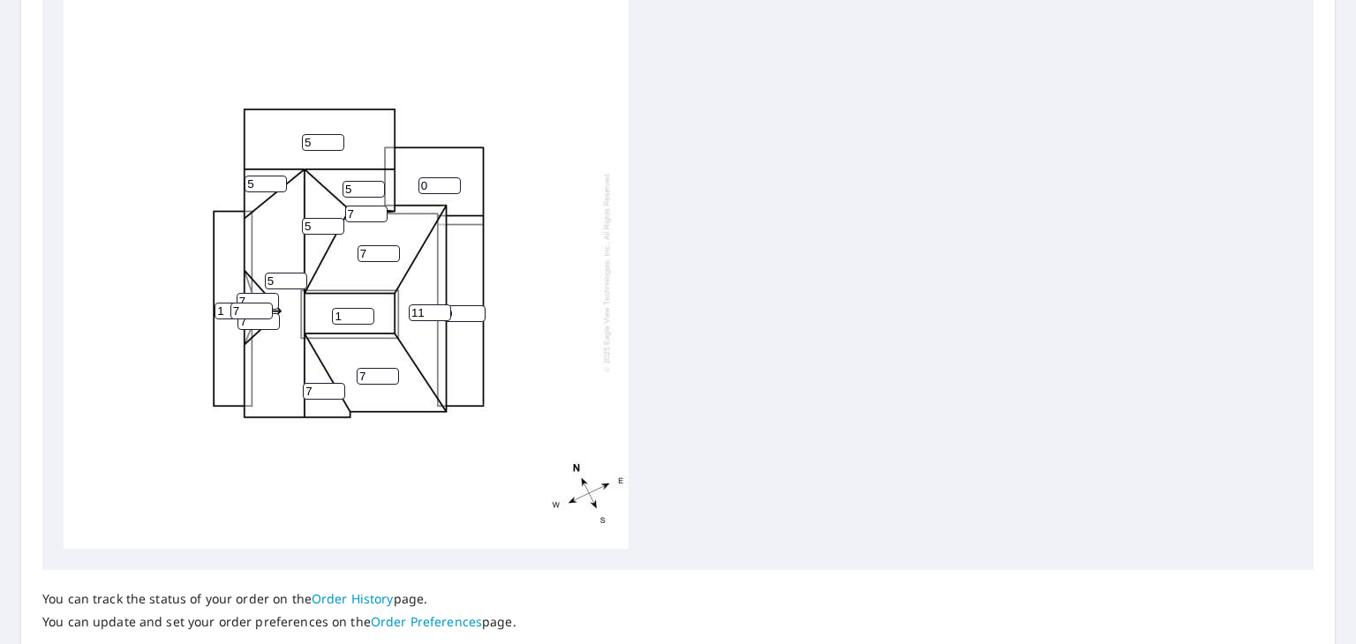
click at [813, 135] on div "5 5 0 7 1 7 0 11 1 5 5 7 5 7 7 7 7" at bounding box center [678, 272] width 1229 height 554
click at [378, 409] on div "5 5 0 7 1 7 0 11 1 5 5 7 5 7 7 7 7" at bounding box center [346, 272] width 565 height 554
click at [312, 409] on div "5 5 0 7 1 7 0 11 1 5 5 7 5 7 7 7 7" at bounding box center [346, 272] width 565 height 554
click at [609, 195] on div "5 5 0 7 1 7 0 11 1 5 5 7 5 7 7 7 7" at bounding box center [346, 272] width 565 height 554
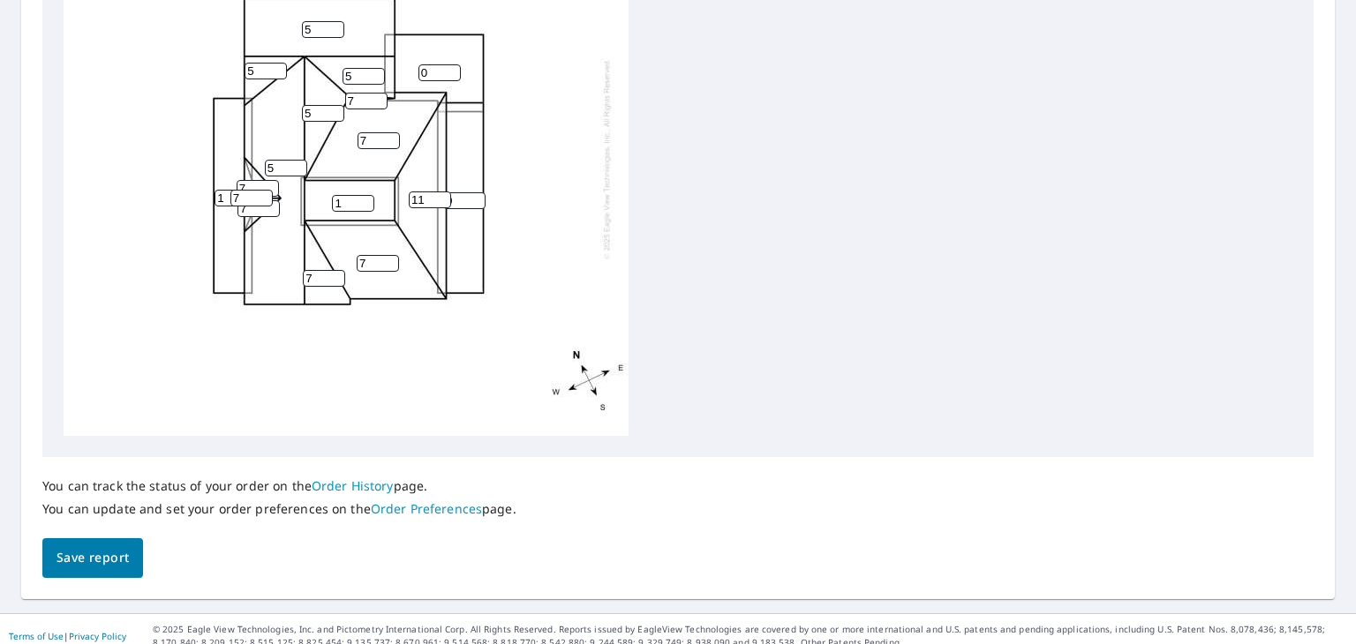
scroll to position [752, 0]
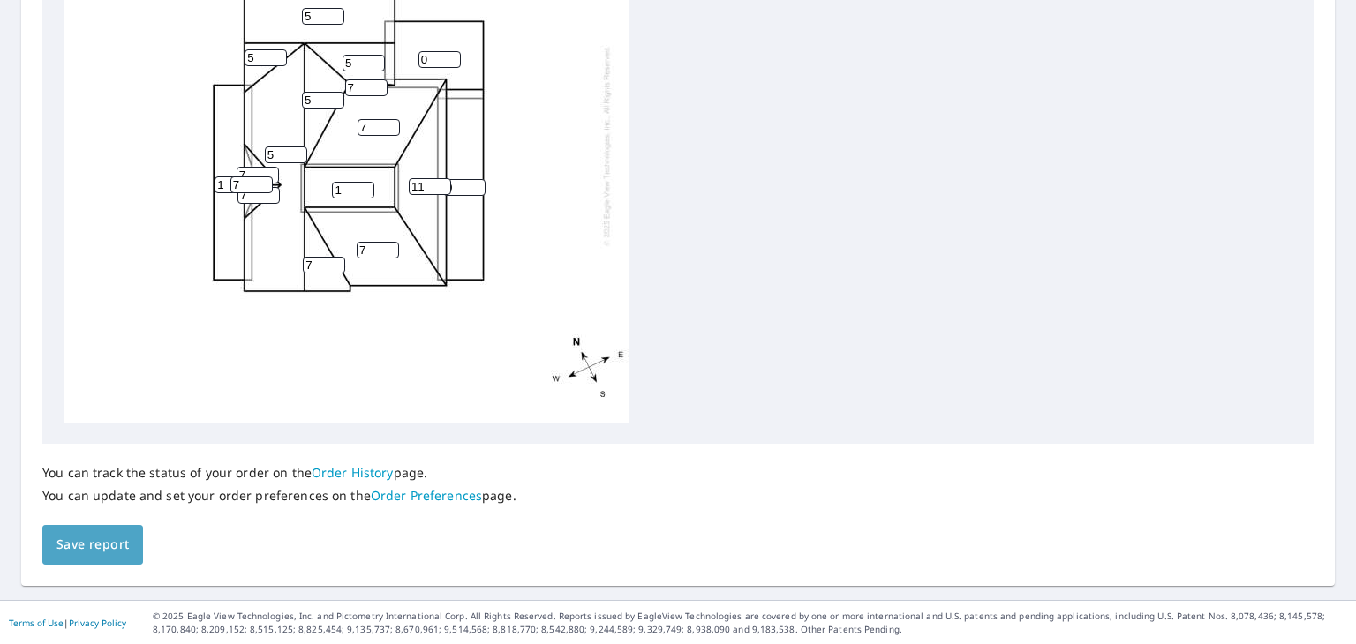
click at [98, 545] on span "Save report" at bounding box center [92, 545] width 72 height 22
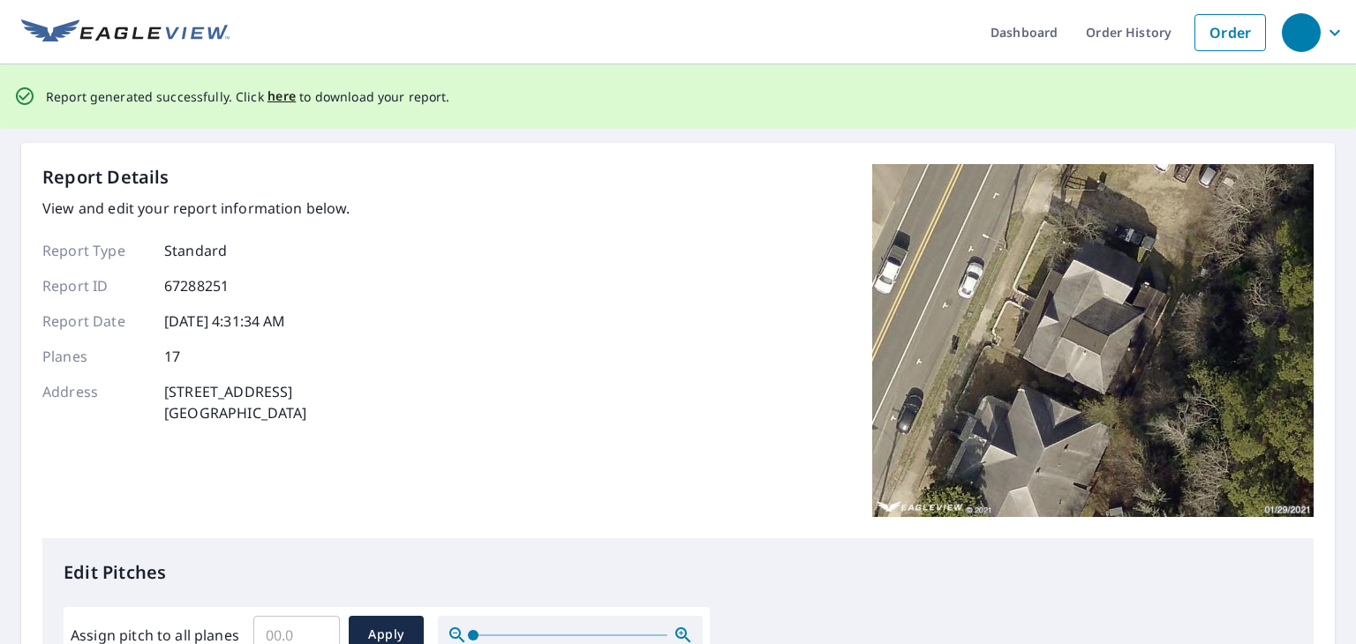
scroll to position [0, 0]
click at [274, 98] on span "here" at bounding box center [281, 97] width 29 height 22
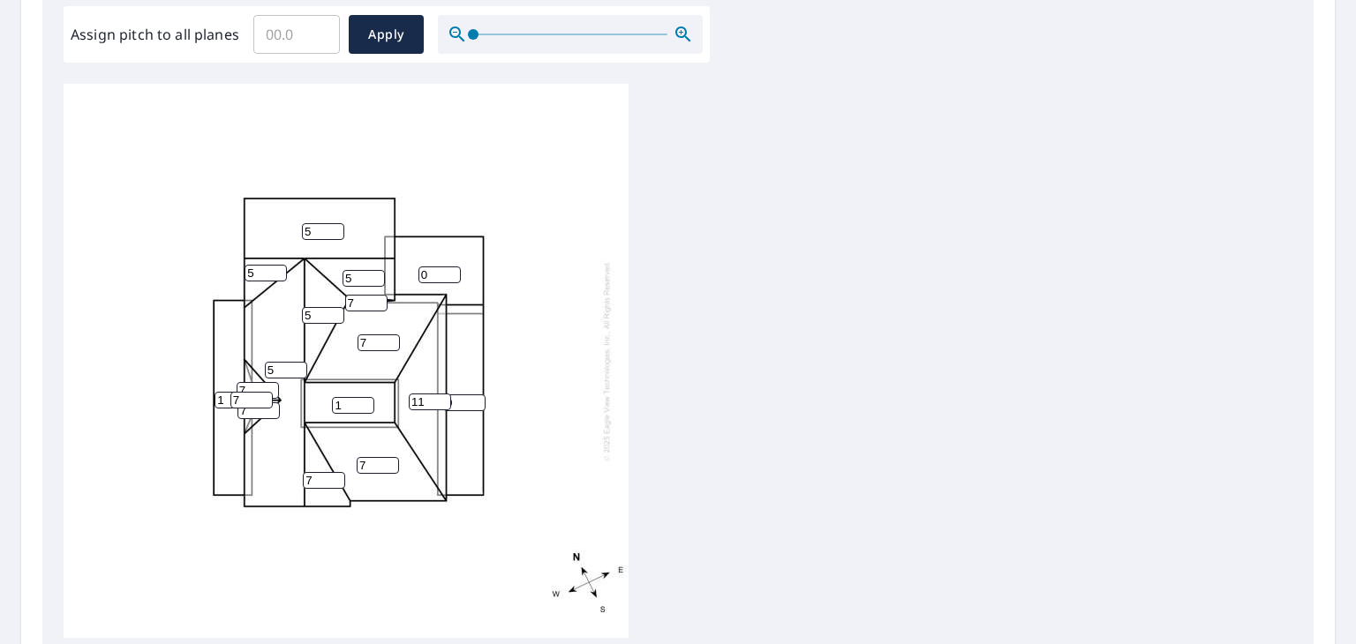
scroll to position [752, 0]
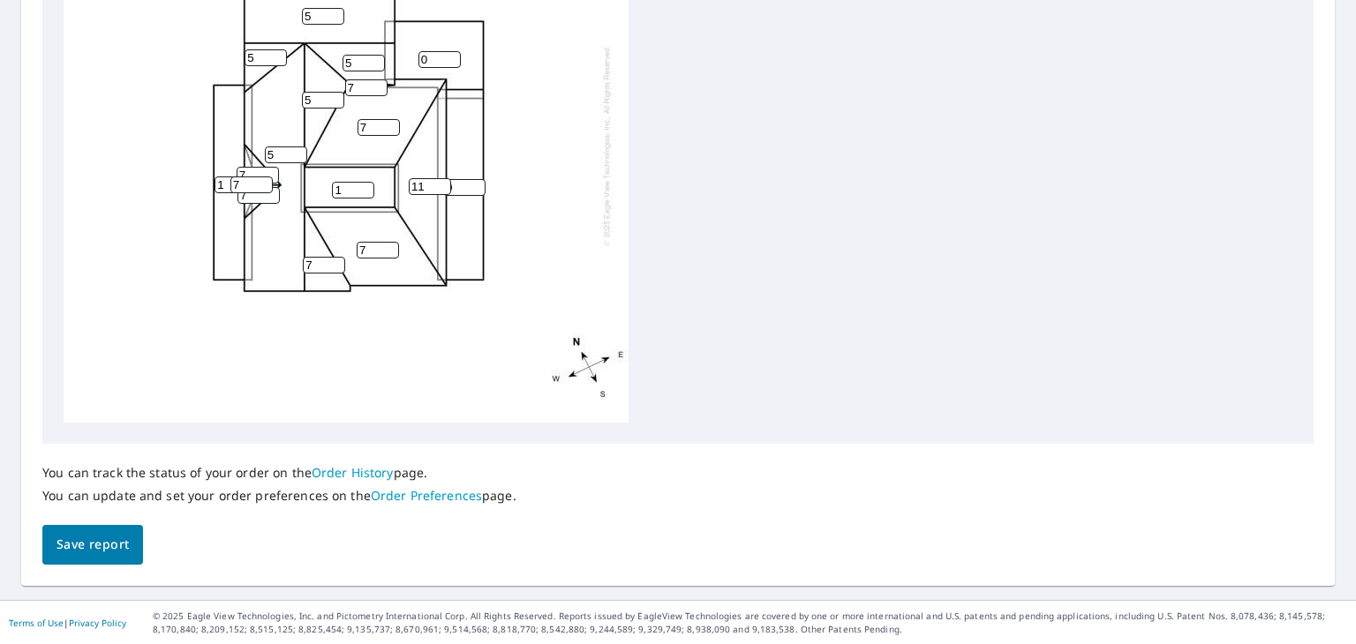
click at [87, 548] on span "Save report" at bounding box center [92, 545] width 72 height 22
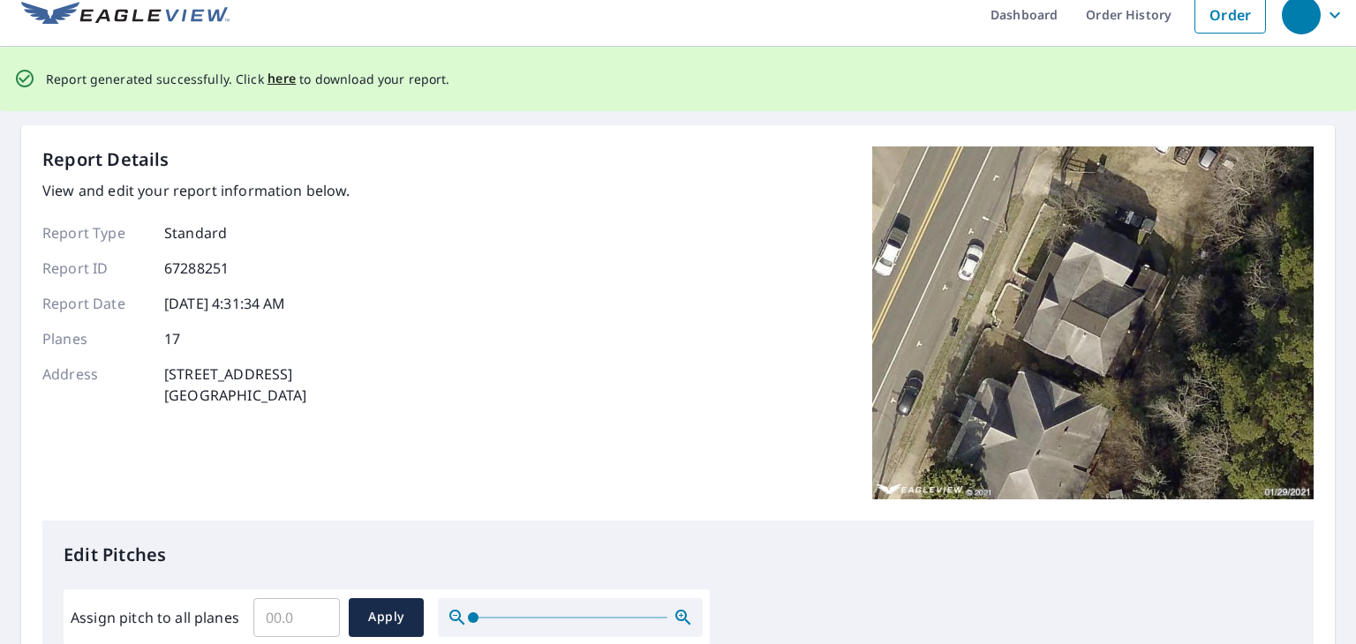
scroll to position [0, 0]
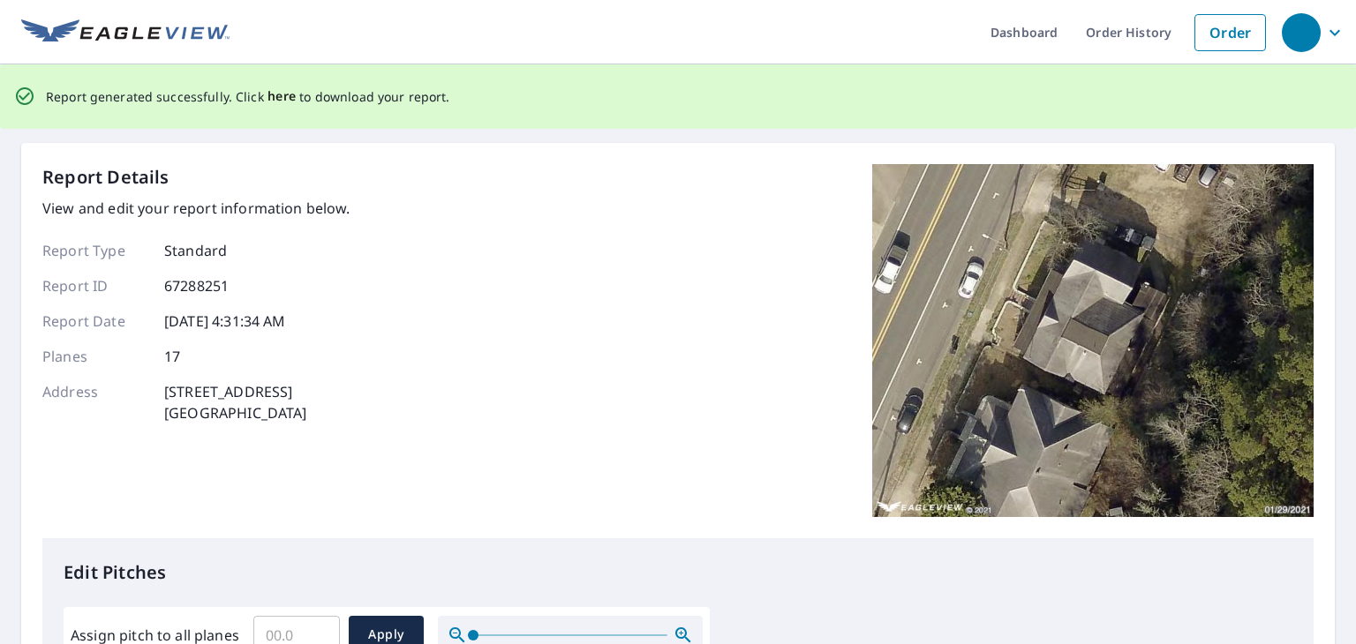
click at [282, 95] on span "here" at bounding box center [281, 97] width 29 height 22
